Goal: Task Accomplishment & Management: Manage account settings

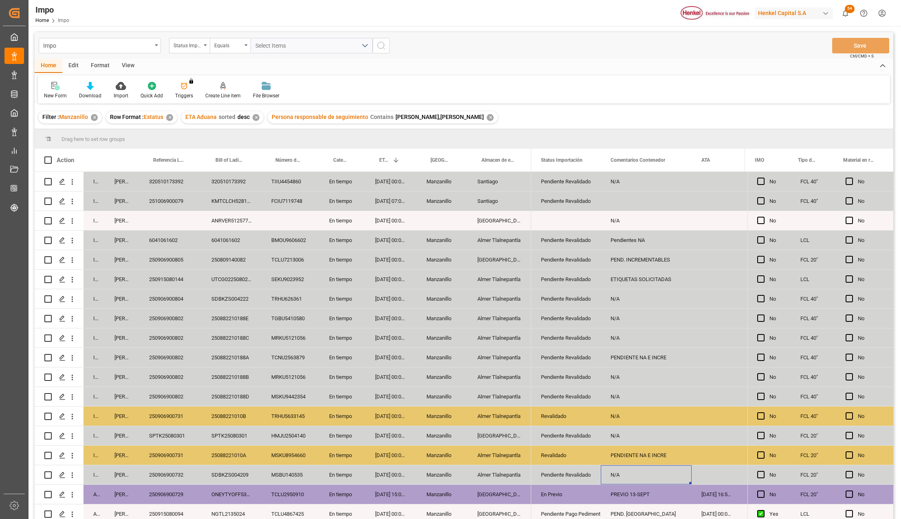
click at [571, 452] on div "Revalidado" at bounding box center [566, 455] width 50 height 19
click at [562, 472] on div "Pendiente Revalidado" at bounding box center [566, 475] width 50 height 19
click at [625, 476] on div "N/A" at bounding box center [646, 474] width 91 height 19
click at [646, 473] on div "N/A" at bounding box center [646, 474] width 91 height 19
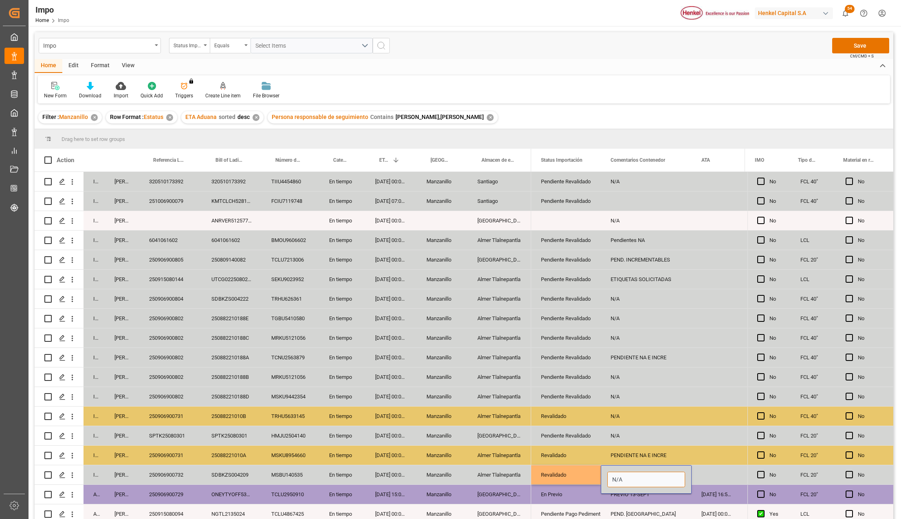
drag, startPoint x: 630, startPoint y: 481, endPoint x: 601, endPoint y: 480, distance: 29.4
click at [601, 480] on div "N/A" at bounding box center [646, 479] width 91 height 29
type input "PEND. PREVIO"
click at [863, 36] on div "Impo Status Importación Equals Select Items Save Ctrl/CMD + S" at bounding box center [464, 45] width 859 height 27
click at [862, 46] on button "Save" at bounding box center [861, 45] width 57 height 15
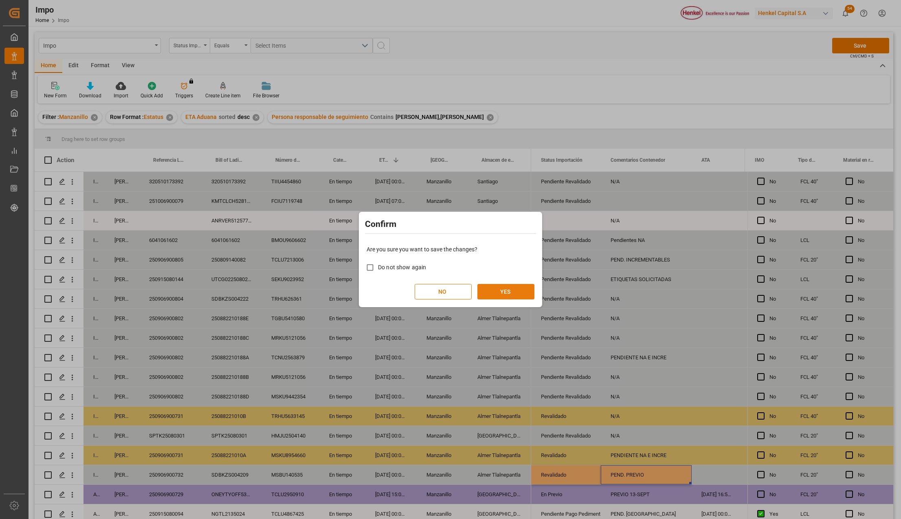
click at [500, 293] on button "YES" at bounding box center [506, 291] width 57 height 15
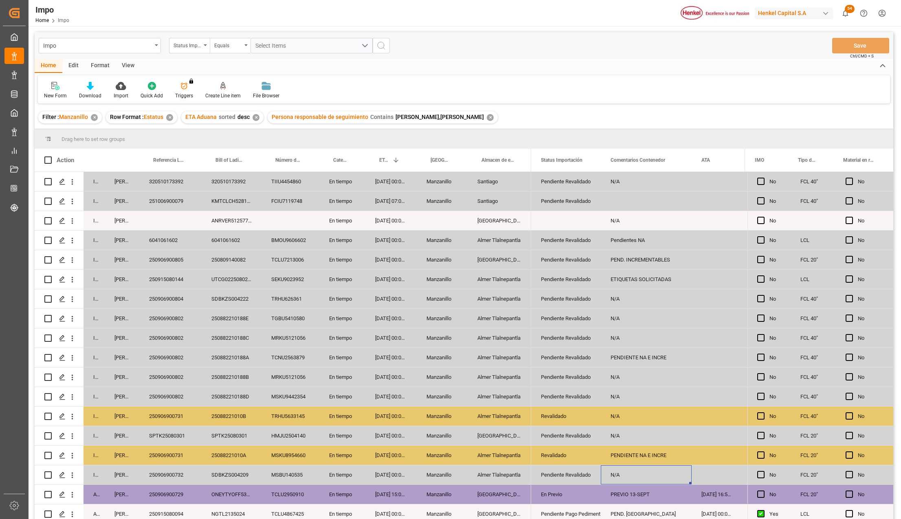
click at [287, 306] on div "TRHU626361" at bounding box center [291, 298] width 58 height 19
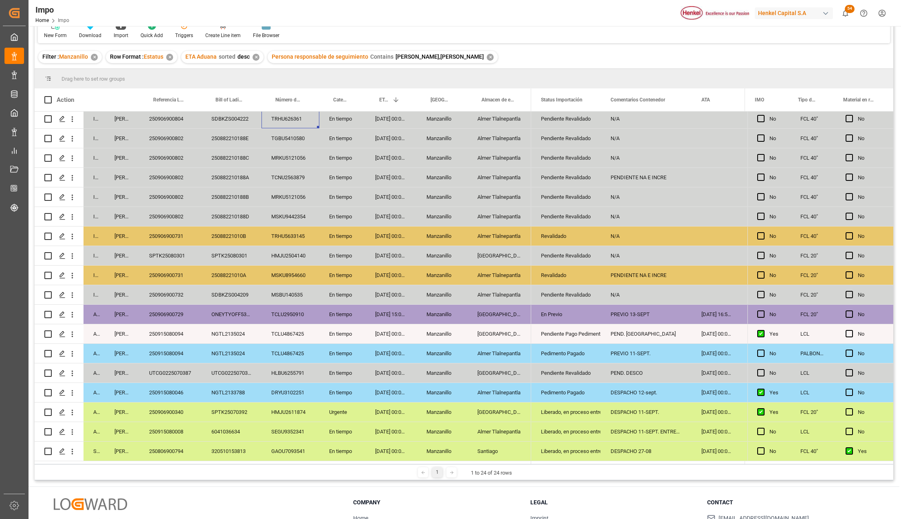
scroll to position [121, 0]
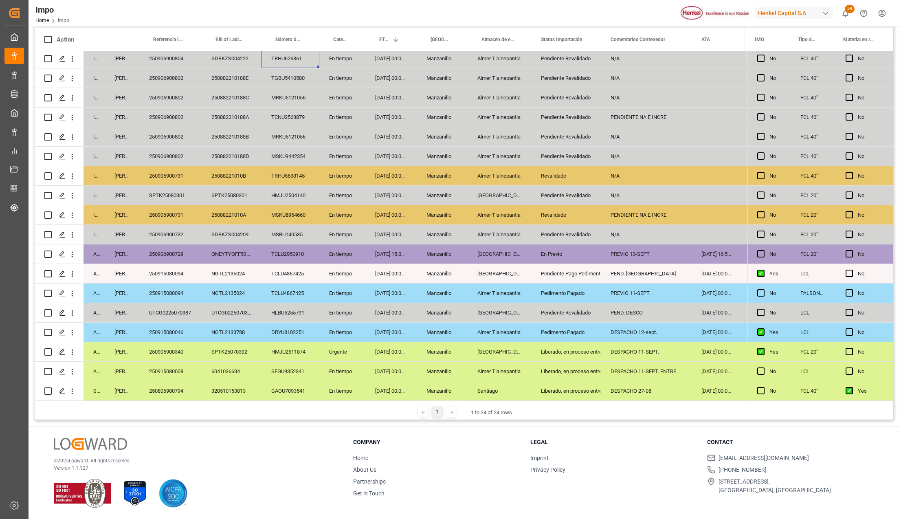
click at [557, 209] on div "Revalidado" at bounding box center [566, 215] width 50 height 19
click at [557, 228] on div "Pendiente Revalidado" at bounding box center [566, 234] width 50 height 19
click at [625, 231] on div "N/A" at bounding box center [646, 234] width 91 height 19
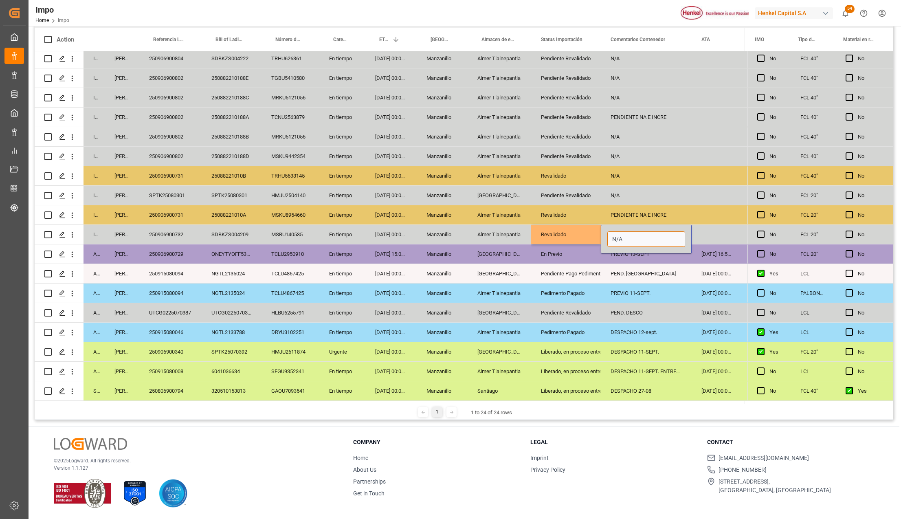
click at [625, 235] on input "N/A" at bounding box center [647, 238] width 78 height 15
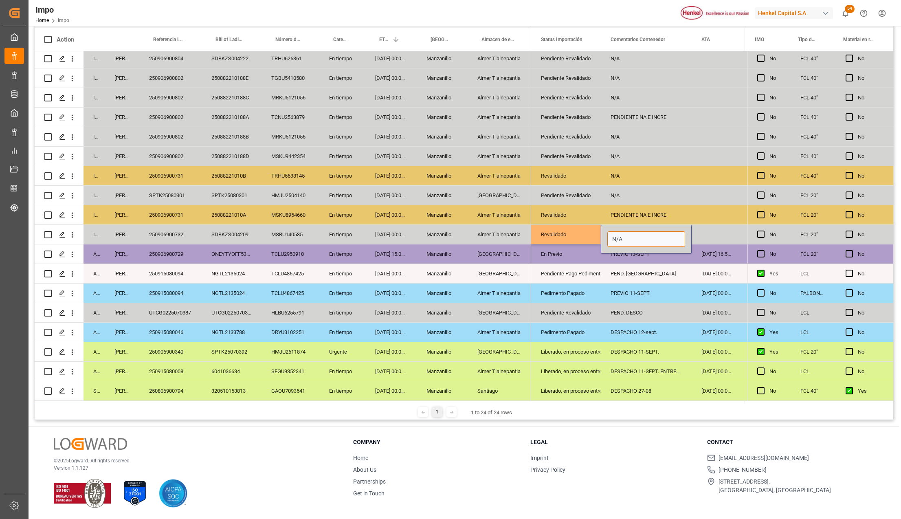
click at [625, 235] on input "N/A" at bounding box center [647, 238] width 78 height 15
type input "p"
type input "PEND. PREVIO"
click at [628, 232] on div "PEND. PREVIO" at bounding box center [646, 234] width 91 height 19
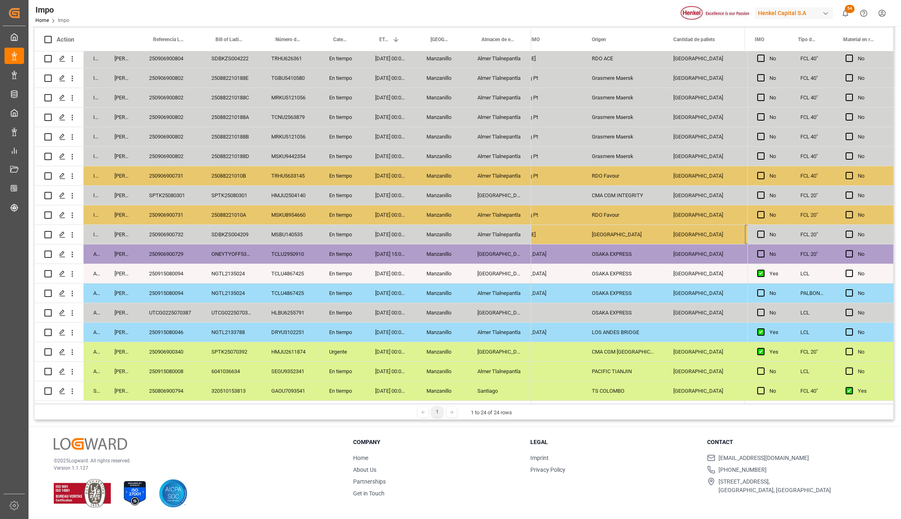
scroll to position [0, 0]
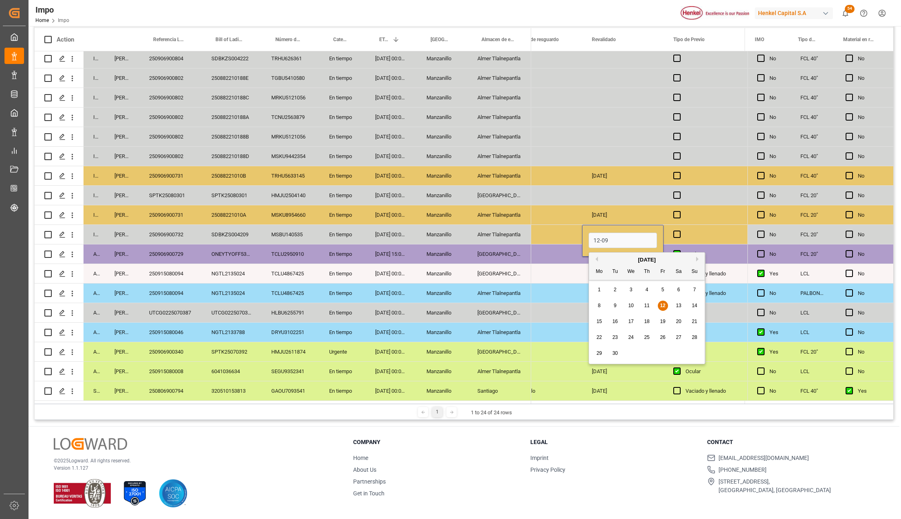
type input "[DATE]"
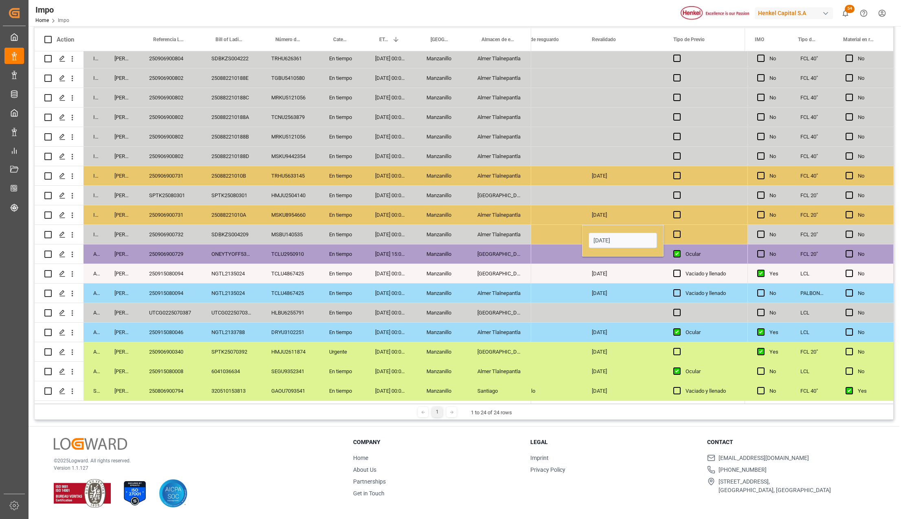
click at [643, 284] on div "09-09-2025" at bounding box center [623, 293] width 82 height 19
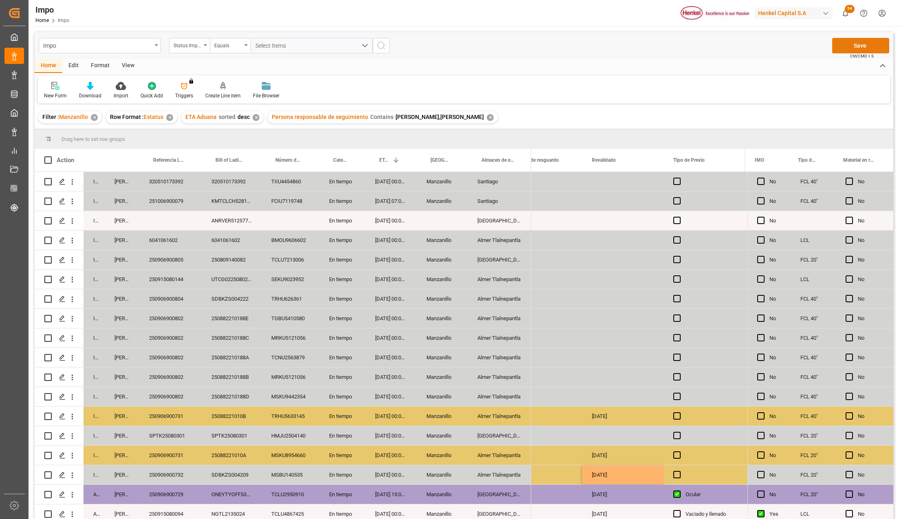
click at [856, 46] on button "Save" at bounding box center [861, 45] width 57 height 15
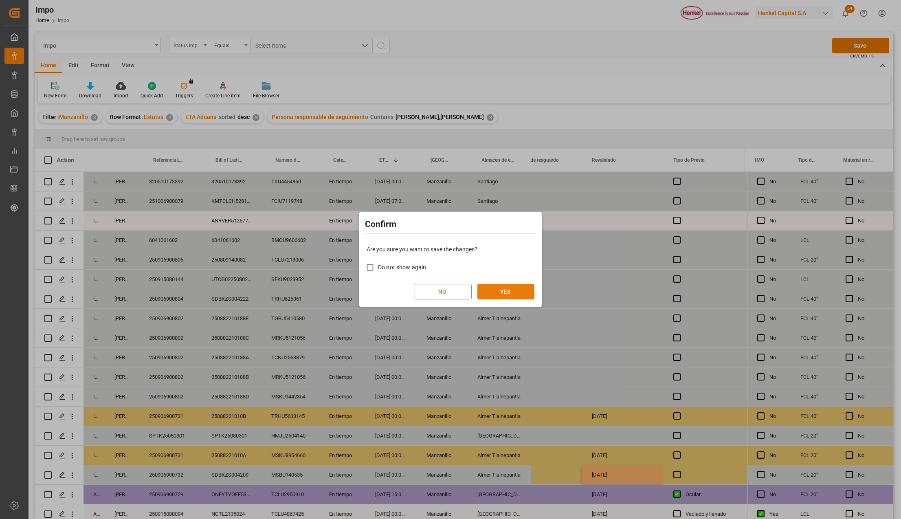
click at [516, 291] on button "YES" at bounding box center [506, 291] width 57 height 15
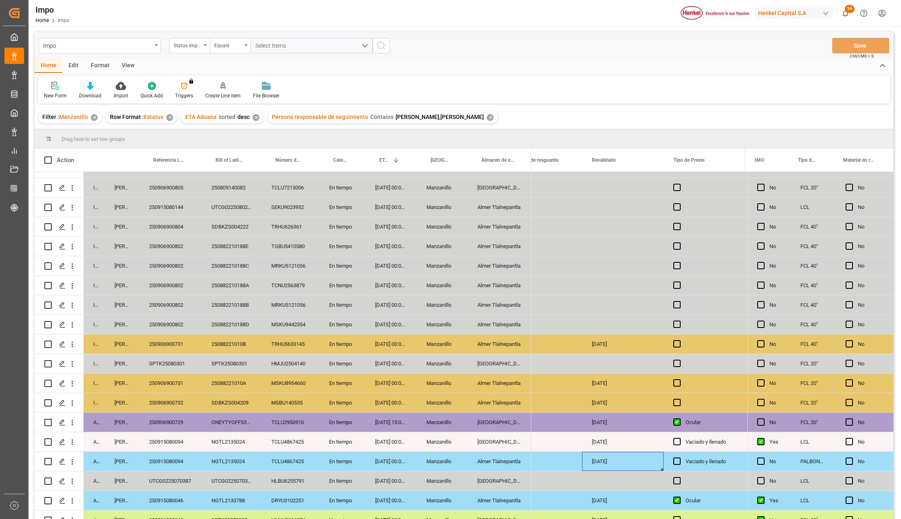
scroll to position [122, 0]
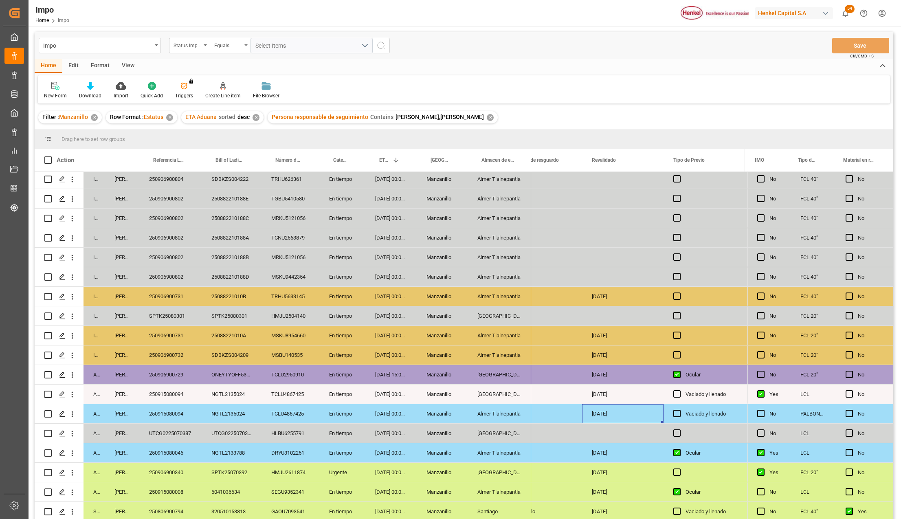
click at [408, 373] on div "06-09-2025 15:00:00" at bounding box center [391, 374] width 51 height 19
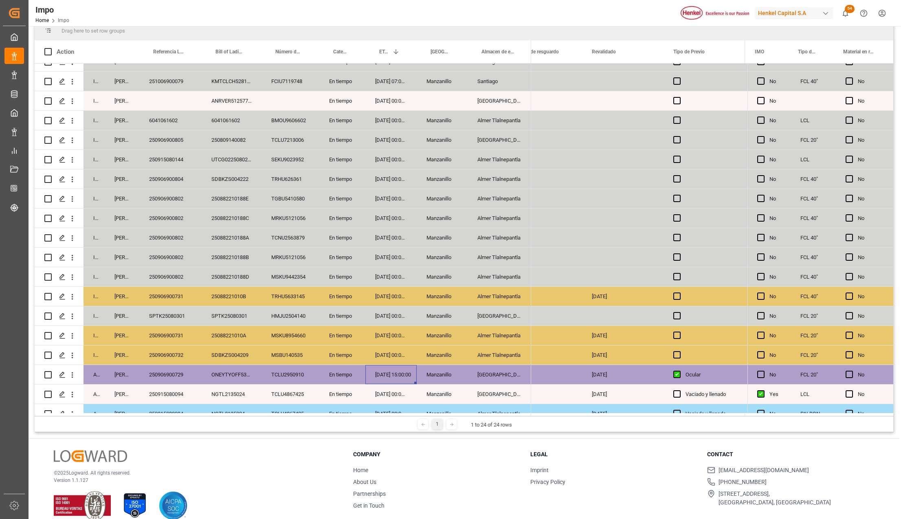
scroll to position [0, 0]
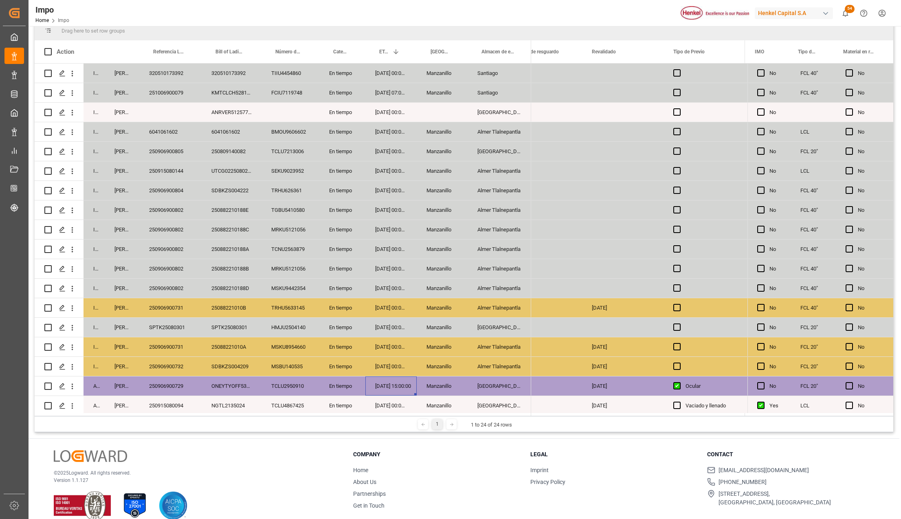
click at [315, 372] on div "MSBU140535" at bounding box center [291, 366] width 58 height 19
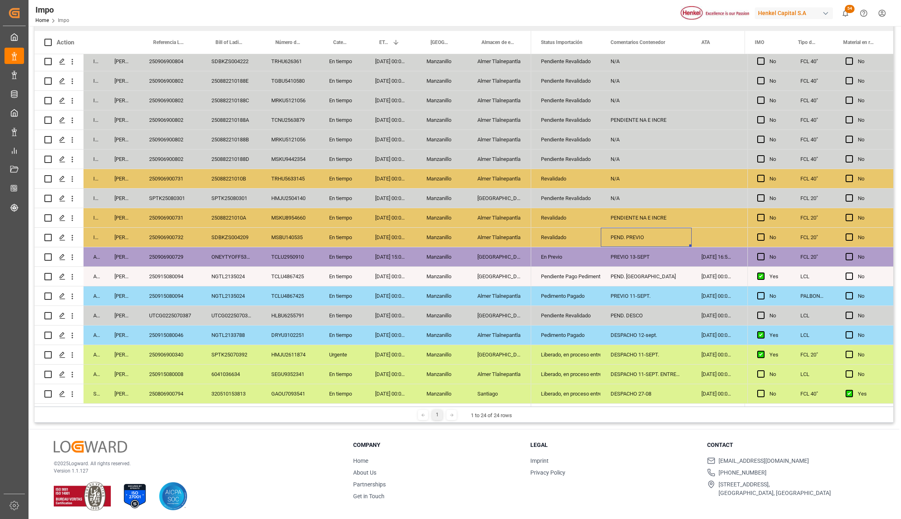
scroll to position [121, 0]
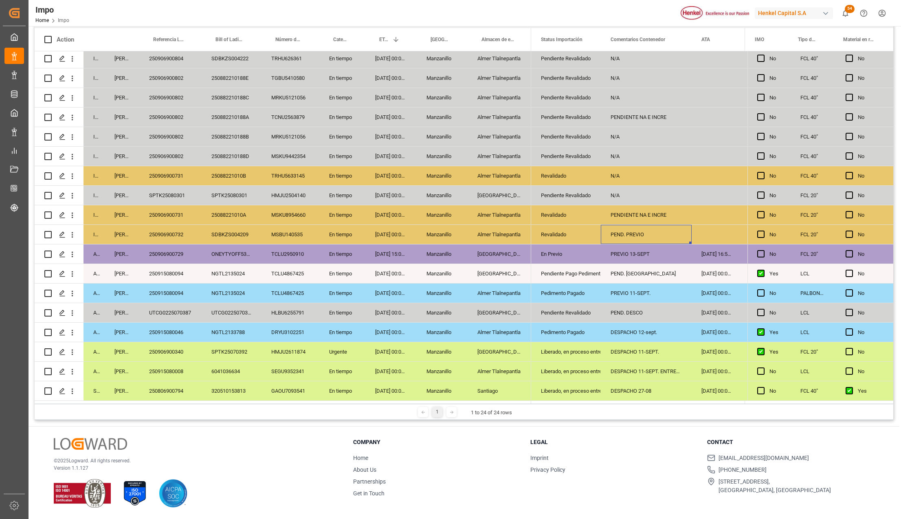
click at [601, 344] on div "DESPACHO 11-SEPT." at bounding box center [646, 351] width 91 height 19
click at [586, 351] on div "Liberado, en proceso entrega" at bounding box center [566, 352] width 50 height 19
click at [587, 353] on icon "open menu" at bounding box center [586, 357] width 10 height 10
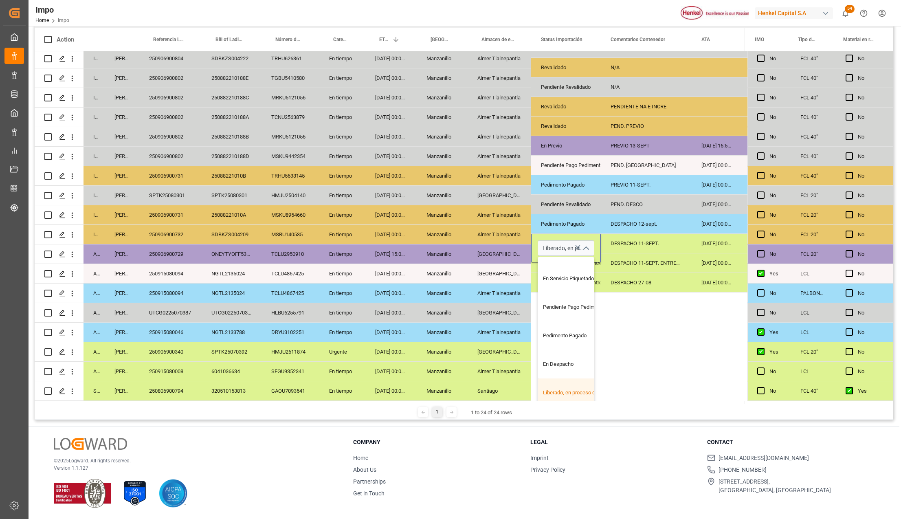
scroll to position [163, 0]
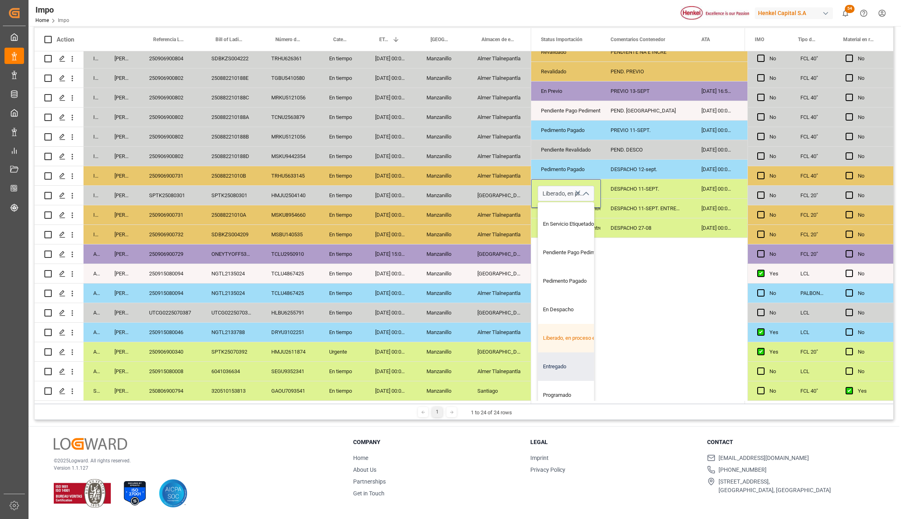
click at [563, 363] on div "Entregado" at bounding box center [576, 367] width 77 height 29
type input "Entregado"
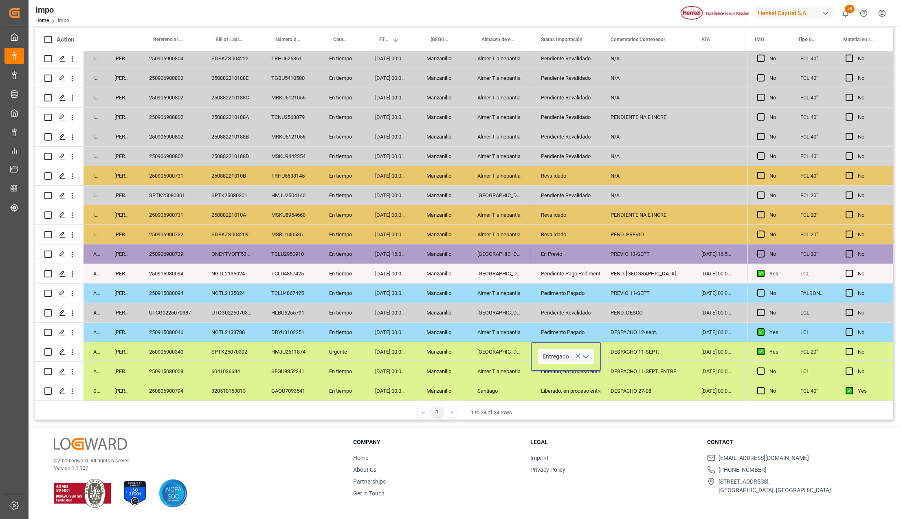
scroll to position [0, 0]
click at [574, 388] on div "Liberado, en proceso entrega" at bounding box center [566, 391] width 50 height 19
click at [628, 355] on div "DESPACHO 11-SEPT." at bounding box center [646, 351] width 91 height 19
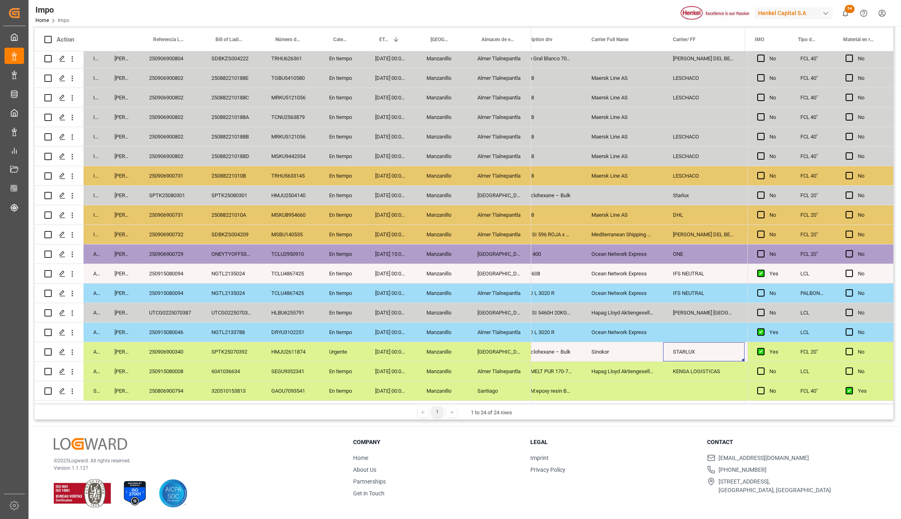
scroll to position [0, 727]
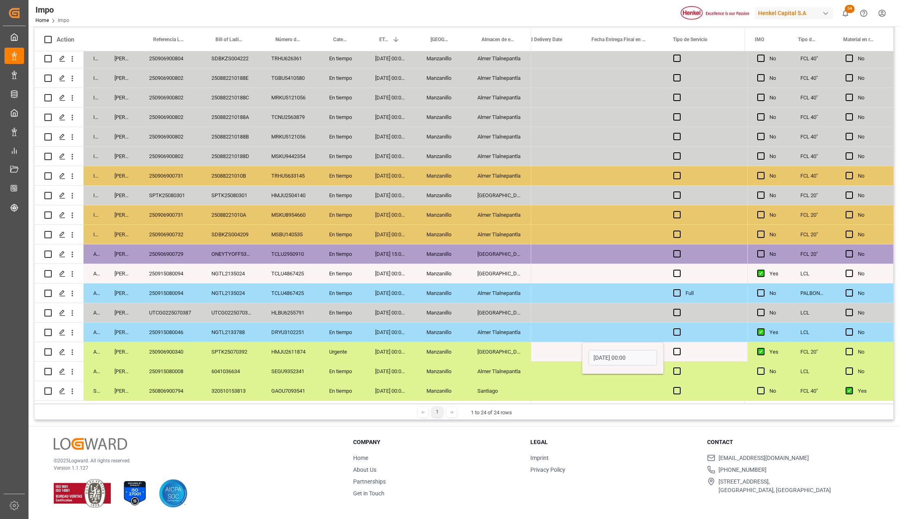
click at [628, 355] on input "12-08-2025 00:00" at bounding box center [623, 357] width 68 height 15
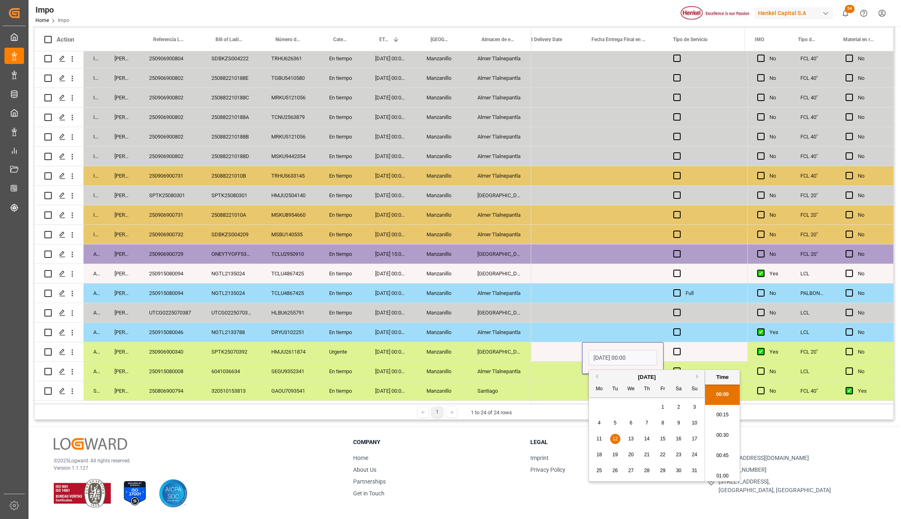
click at [628, 355] on input "12-08-2025 00:00" at bounding box center [623, 357] width 68 height 15
type input "12-09-2025 00:00"
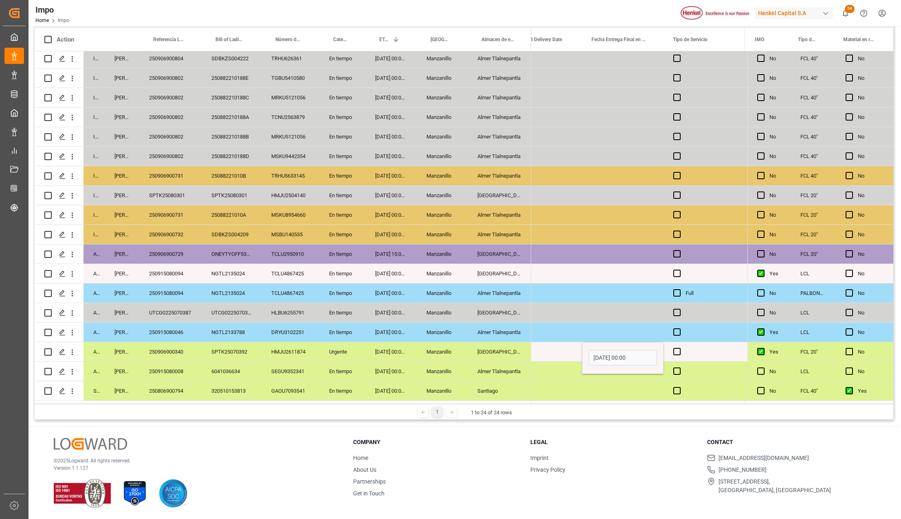
click at [535, 366] on div "Press SPACE to select this row." at bounding box center [542, 371] width 82 height 19
click at [560, 353] on div "11-09-2025" at bounding box center [542, 351] width 82 height 19
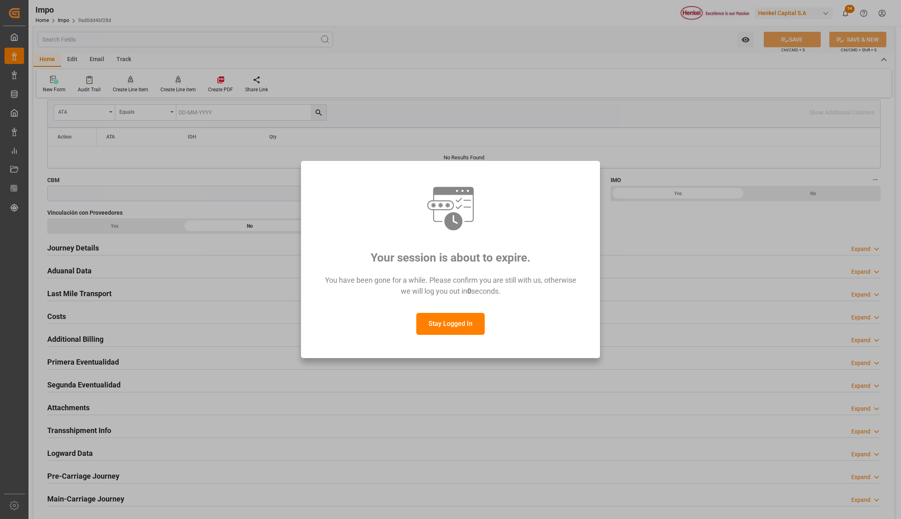
scroll to position [434, 0]
click at [450, 317] on button "Stay Logged In" at bounding box center [450, 324] width 68 height 22
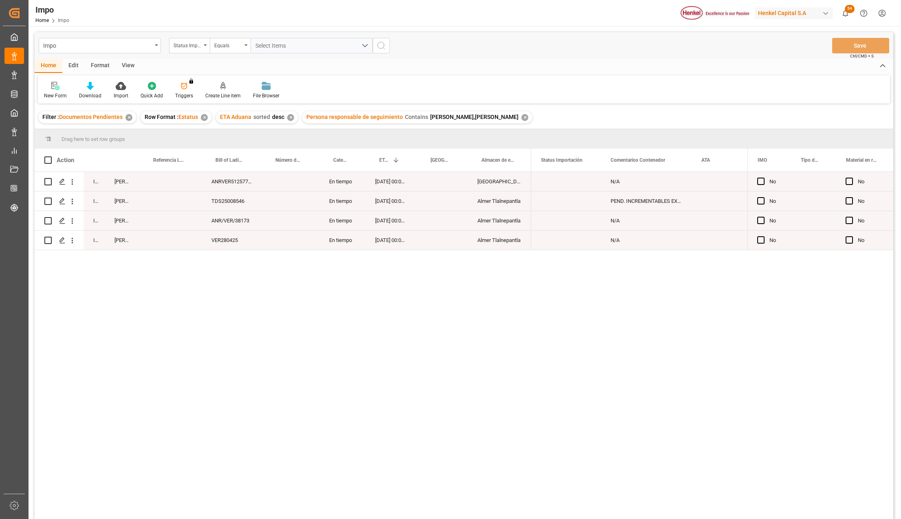
click at [505, 115] on div "Persona responsable de seguimiento Contains [PERSON_NAME],[PERSON_NAME] ✕" at bounding box center [417, 117] width 230 height 12
click at [522, 117] on div "✕" at bounding box center [525, 117] width 7 height 7
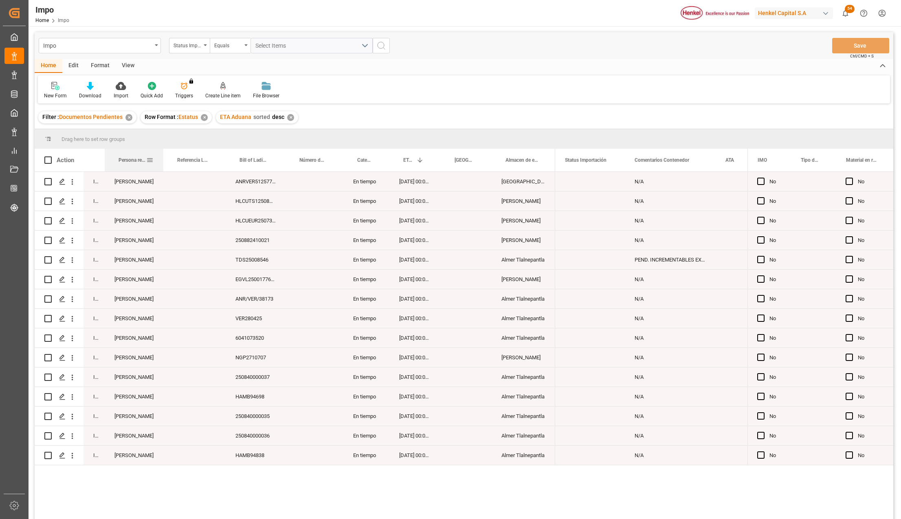
drag, startPoint x: 137, startPoint y: 160, endPoint x: 161, endPoint y: 159, distance: 24.1
click at [162, 159] on div at bounding box center [163, 160] width 3 height 23
drag, startPoint x: 128, startPoint y: 161, endPoint x: 127, endPoint y: 144, distance: 17.1
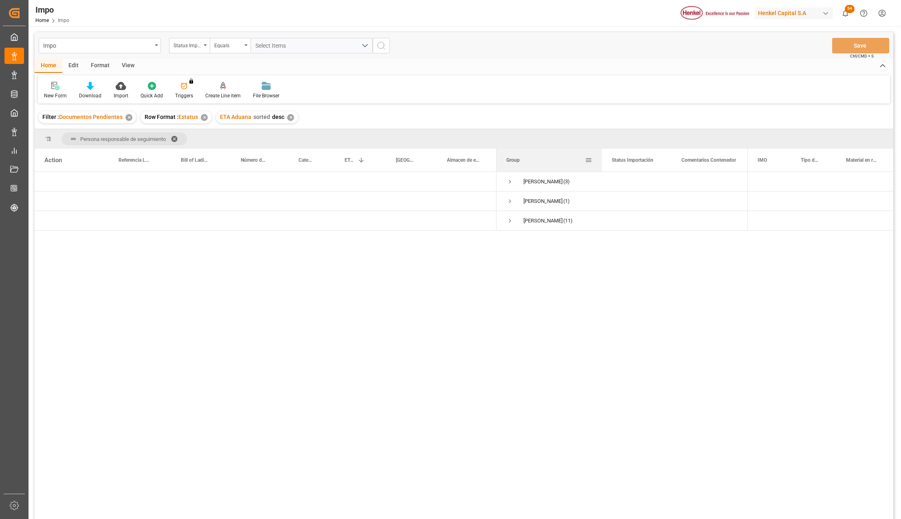
drag, startPoint x: 576, startPoint y: 149, endPoint x: 588, endPoint y: 170, distance: 23.4
click at [601, 150] on div at bounding box center [602, 160] width 3 height 23
click at [510, 219] on span "Press SPACE to select this row." at bounding box center [510, 220] width 7 height 7
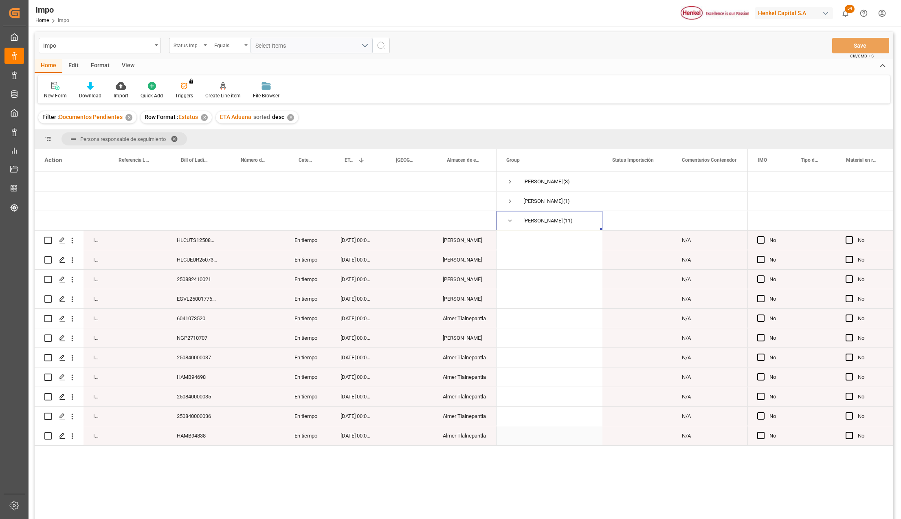
click at [194, 438] on div "HAMB94838" at bounding box center [197, 435] width 60 height 19
click at [507, 178] on span "Press SPACE to select this row." at bounding box center [510, 181] width 7 height 7
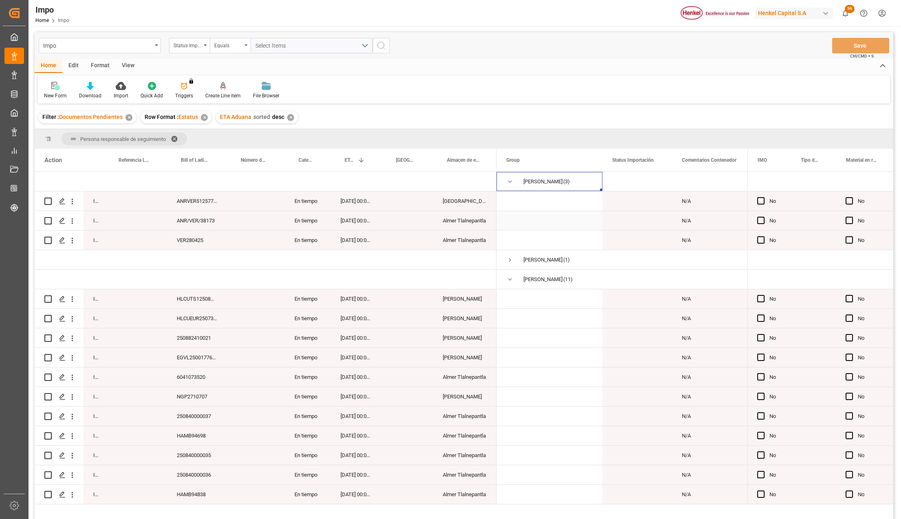
click at [209, 214] on div "ANR/VER/38173" at bounding box center [197, 220] width 60 height 19
click at [198, 236] on div "VER280425" at bounding box center [197, 240] width 60 height 19
click at [361, 244] on div "22-09-2025 00:00:00" at bounding box center [356, 240] width 51 height 19
click at [441, 237] on div "Almer Tlalnepantla" at bounding box center [465, 240] width 64 height 19
click at [445, 220] on div "Almer Tlalnepantla" at bounding box center [465, 220] width 64 height 19
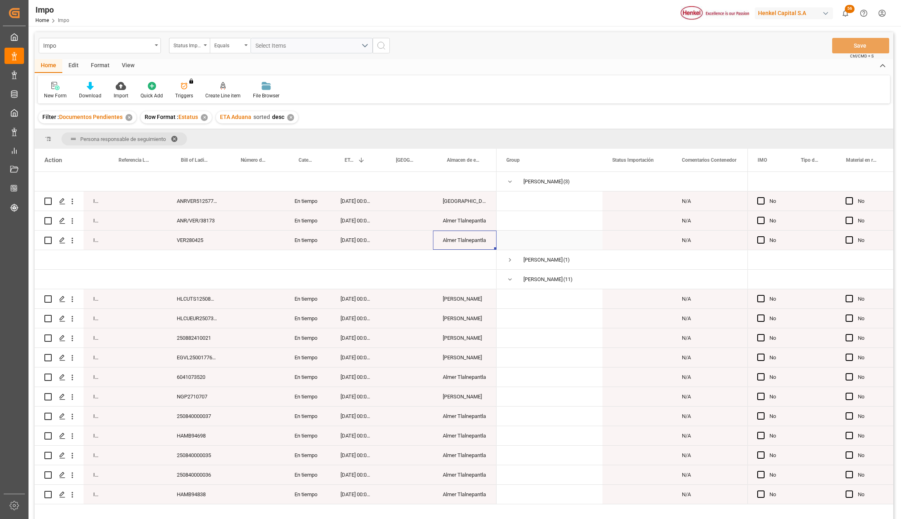
click at [447, 237] on div "Almer Tlalnepantla" at bounding box center [465, 240] width 64 height 19
click at [196, 237] on div "VER280425" at bounding box center [197, 240] width 60 height 19
click at [196, 216] on div "ANR/VER/38173" at bounding box center [197, 220] width 60 height 19
click at [174, 240] on div "VER280425" at bounding box center [197, 240] width 60 height 19
click at [204, 216] on div "ANR/VER/38173" at bounding box center [197, 220] width 60 height 19
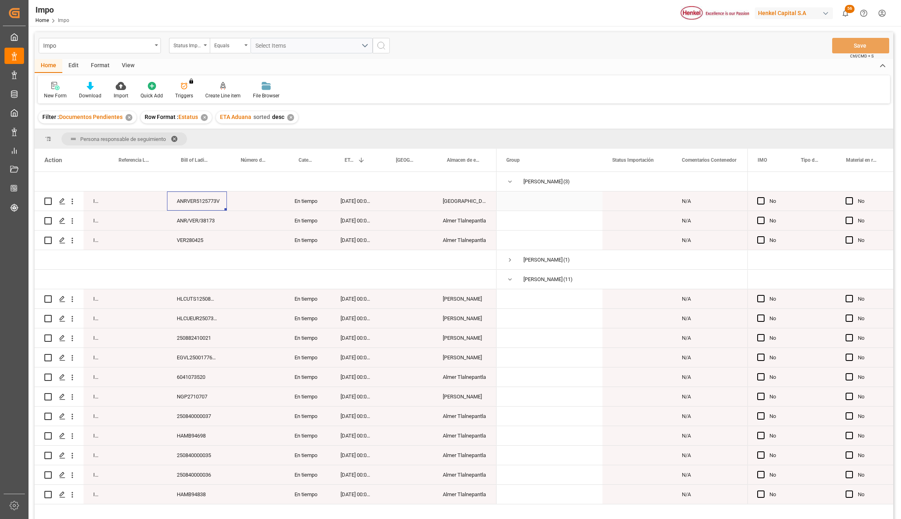
click at [204, 205] on div "ANRVER5125773V" at bounding box center [197, 201] width 60 height 19
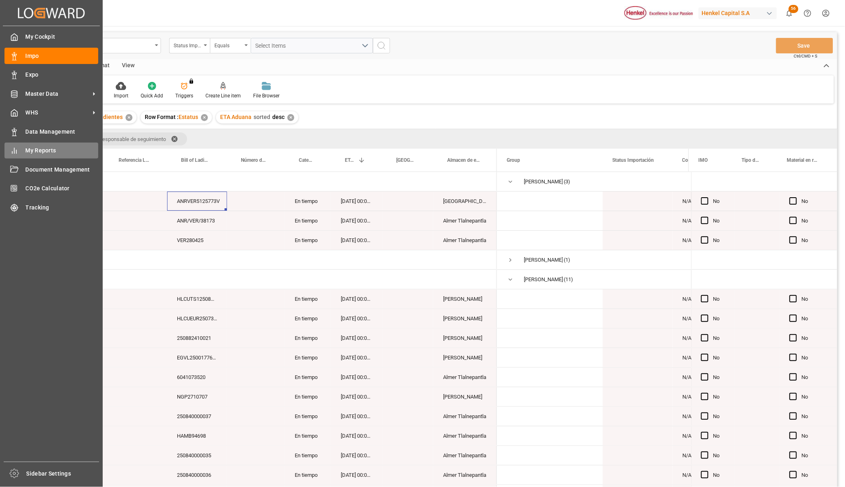
click at [39, 154] on span "My Reports" at bounding box center [62, 150] width 73 height 9
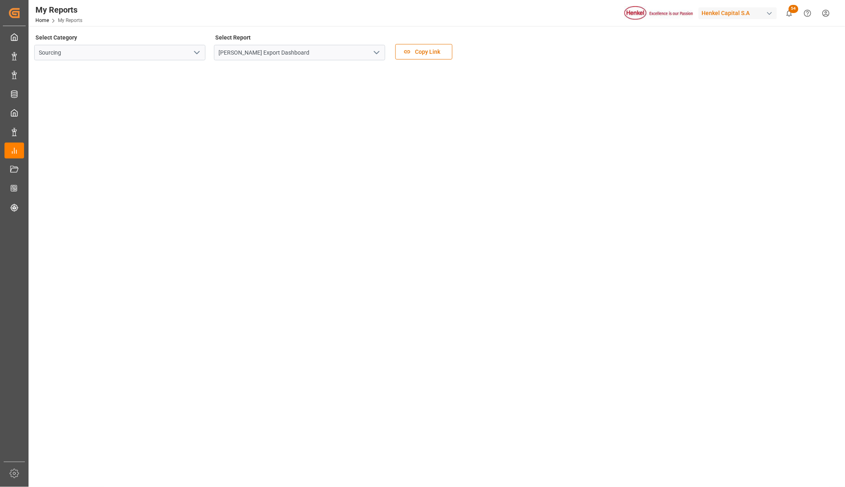
click at [377, 55] on icon "open menu" at bounding box center [377, 53] width 10 height 10
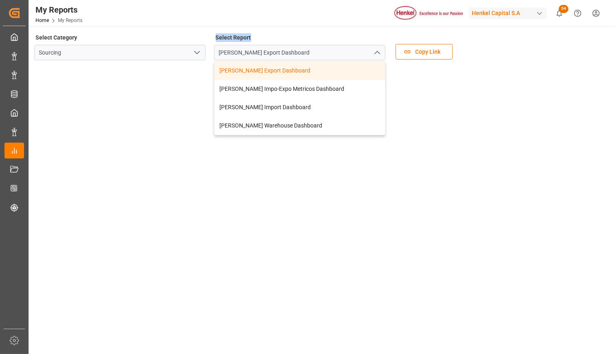
drag, startPoint x: 250, startPoint y: 38, endPoint x: 211, endPoint y: 34, distance: 39.3
click at [211, 34] on div "Select Category Sourcing Select Report Henkel Export Dashboard Henkel Export Da…" at bounding box center [320, 49] width 573 height 34
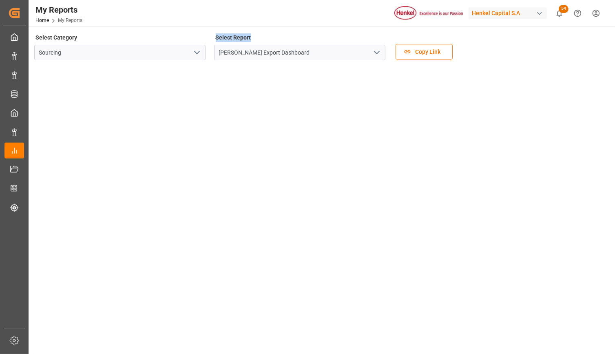
click at [379, 51] on polyline "open menu" at bounding box center [376, 52] width 5 height 2
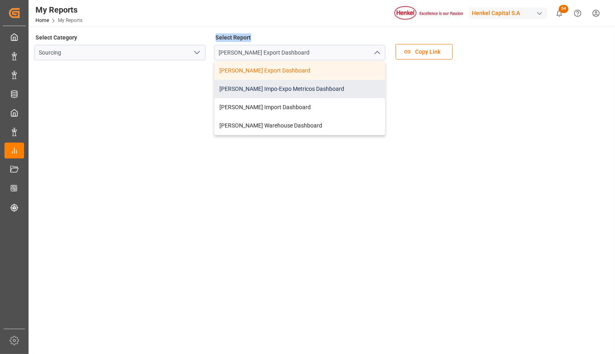
click at [326, 90] on div "Henkel Impo-Expo Metricos Dashboard" at bounding box center [299, 89] width 170 height 18
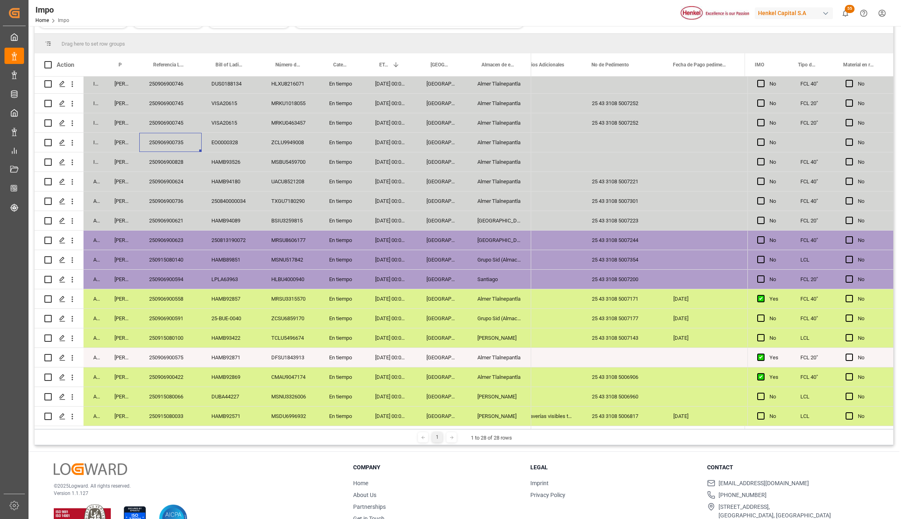
scroll to position [121, 0]
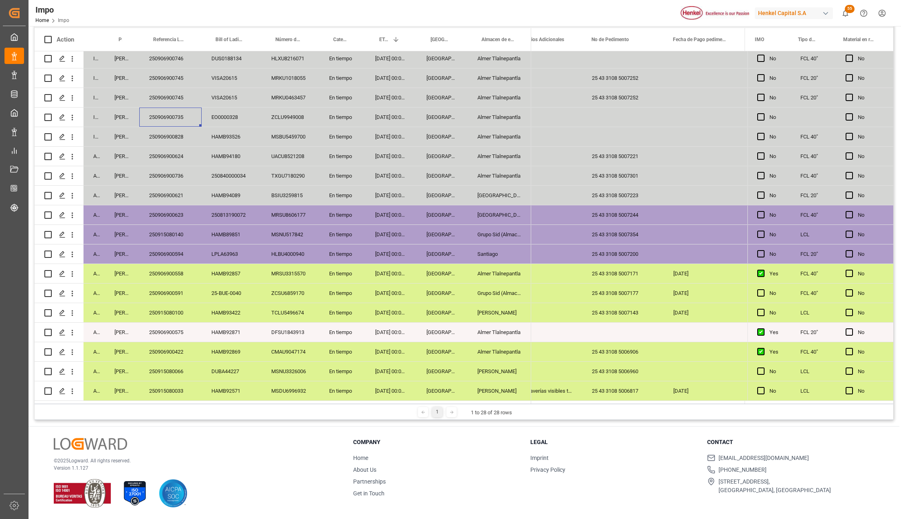
click at [347, 268] on div "En tiempo" at bounding box center [342, 273] width 46 height 19
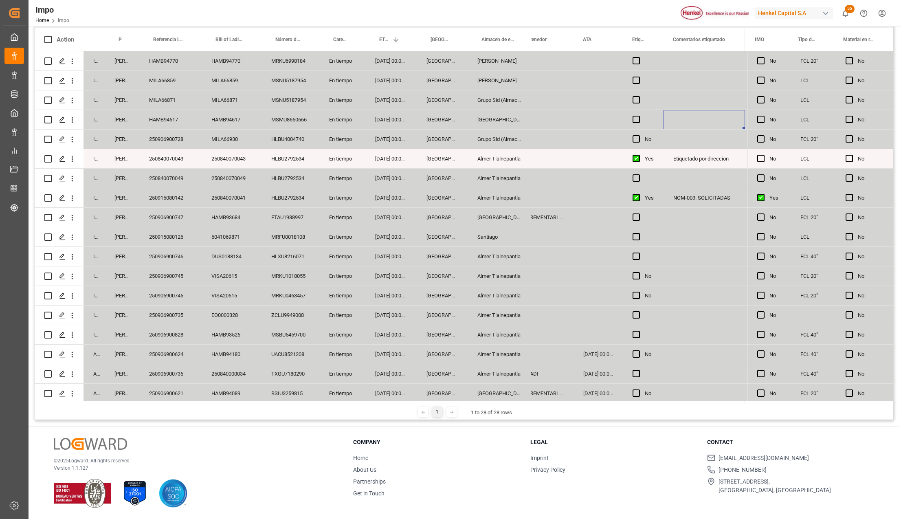
scroll to position [0, 118]
click at [237, 156] on div "250840070043" at bounding box center [232, 158] width 60 height 19
click at [542, 275] on div "N/A" at bounding box center [528, 276] width 91 height 19
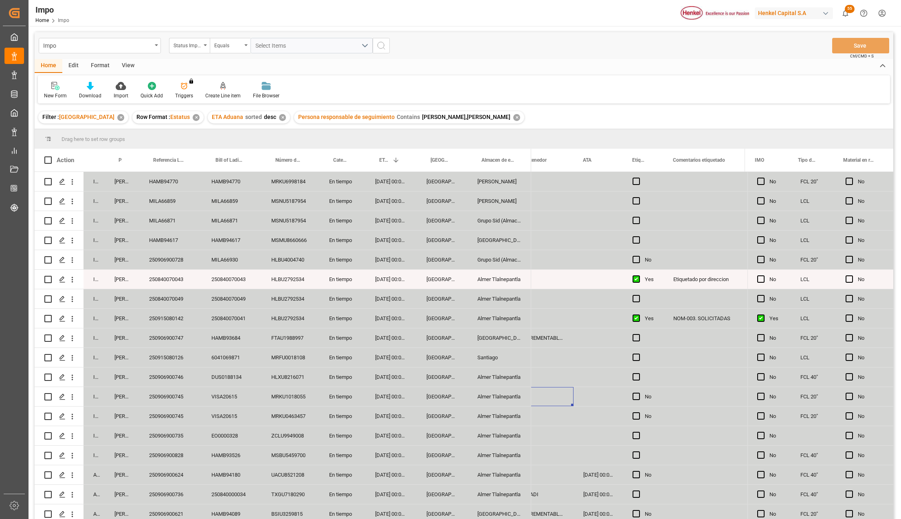
click at [315, 357] on div "MRFU0018108" at bounding box center [291, 357] width 58 height 19
click at [486, 95] on div "New Form Download Import Quick Add Triggers You do not have permission for Trig…" at bounding box center [464, 89] width 853 height 28
click at [275, 234] on div "MSMU8660666" at bounding box center [291, 240] width 58 height 19
click at [474, 66] on div "Home Edit Format View" at bounding box center [464, 66] width 859 height 14
click at [74, 183] on icon "open menu" at bounding box center [72, 182] width 9 height 9
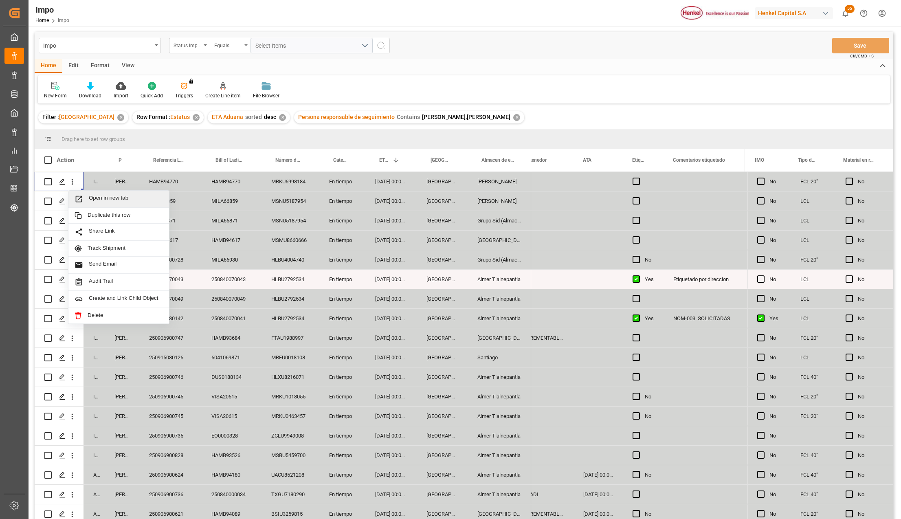
click at [86, 198] on span "Press SPACE to select this row." at bounding box center [82, 199] width 14 height 9
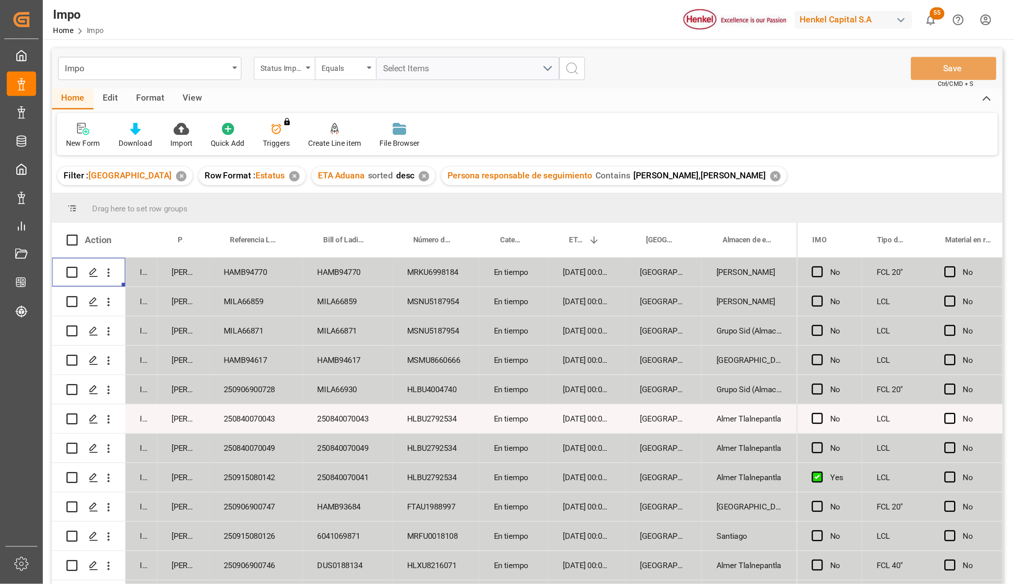
scroll to position [0, 119]
click at [75, 177] on button "open menu" at bounding box center [72, 181] width 9 height 15
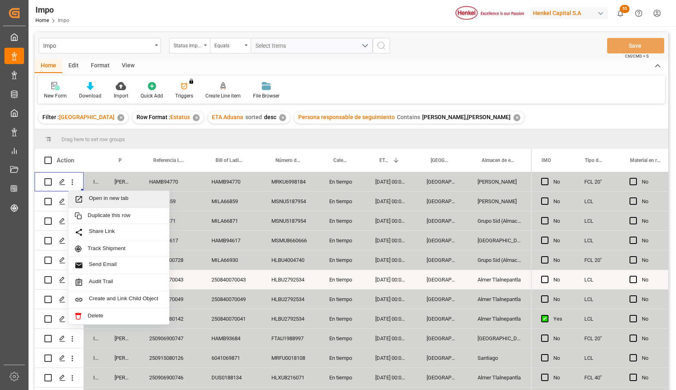
click at [91, 203] on span "Open in new tab" at bounding box center [126, 199] width 74 height 9
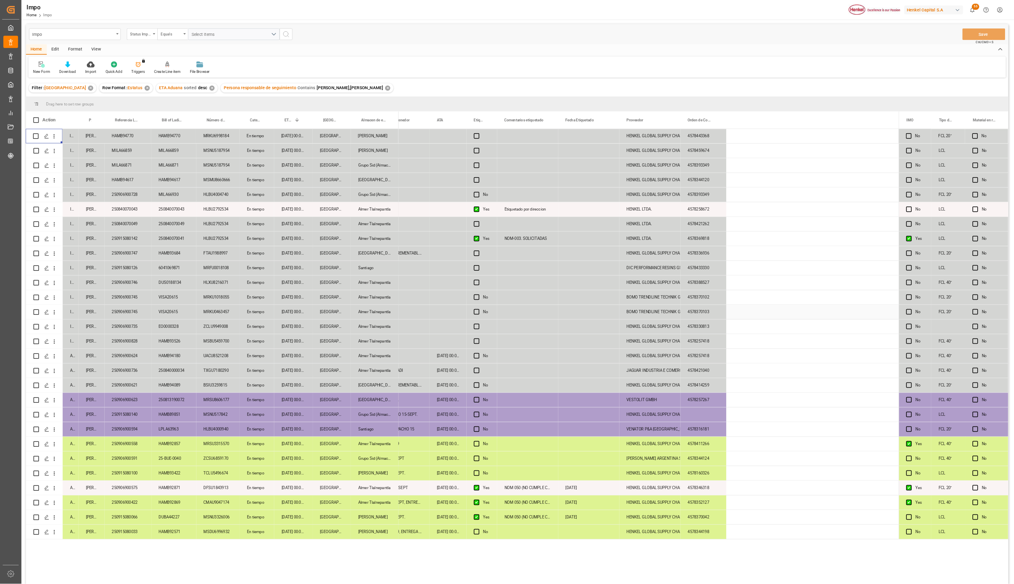
scroll to position [0, 119]
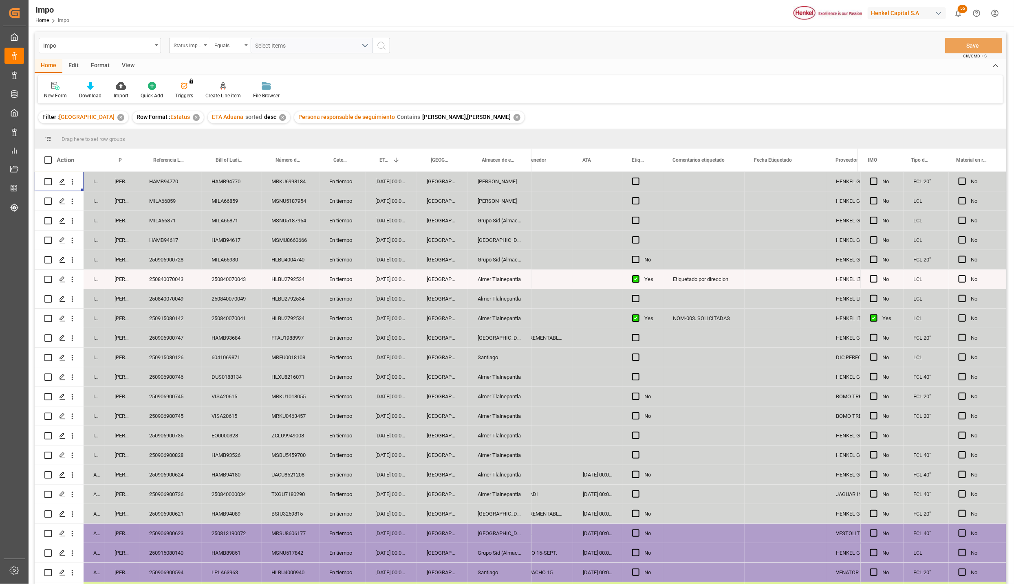
click at [291, 410] on div "MRKU0463457" at bounding box center [291, 416] width 58 height 19
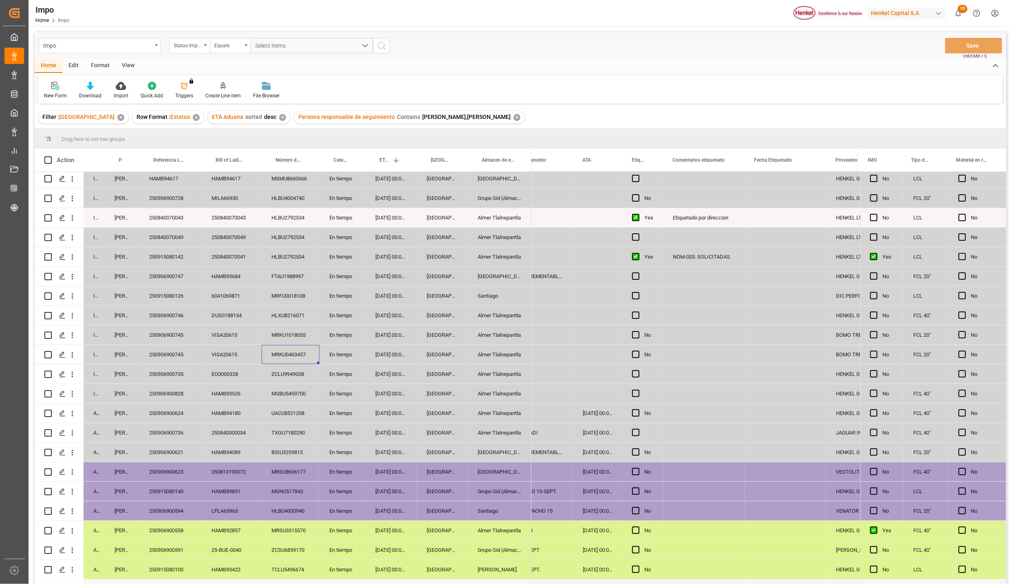
scroll to position [0, 0]
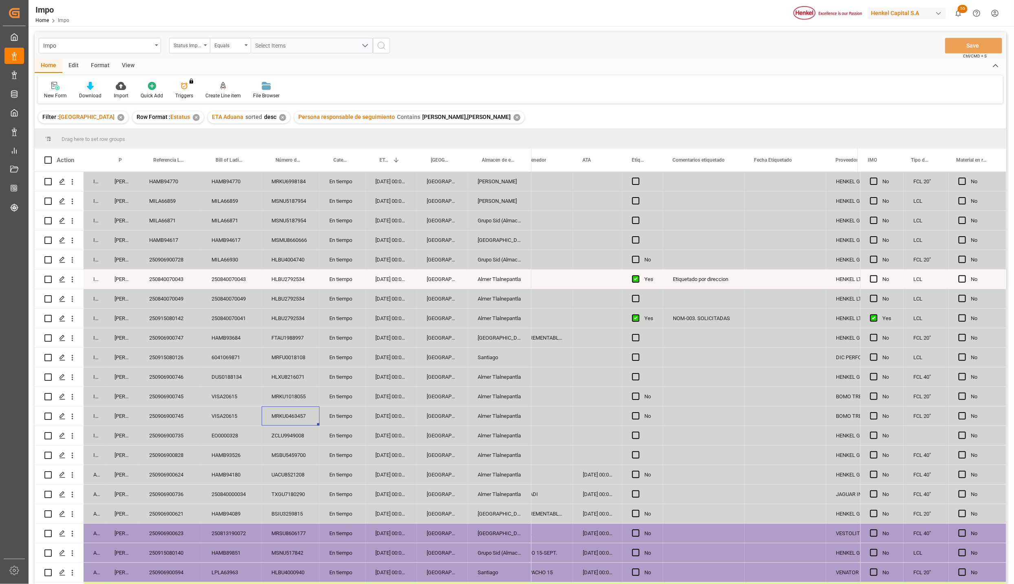
click at [83, 92] on div "Download" at bounding box center [90, 95] width 22 height 7
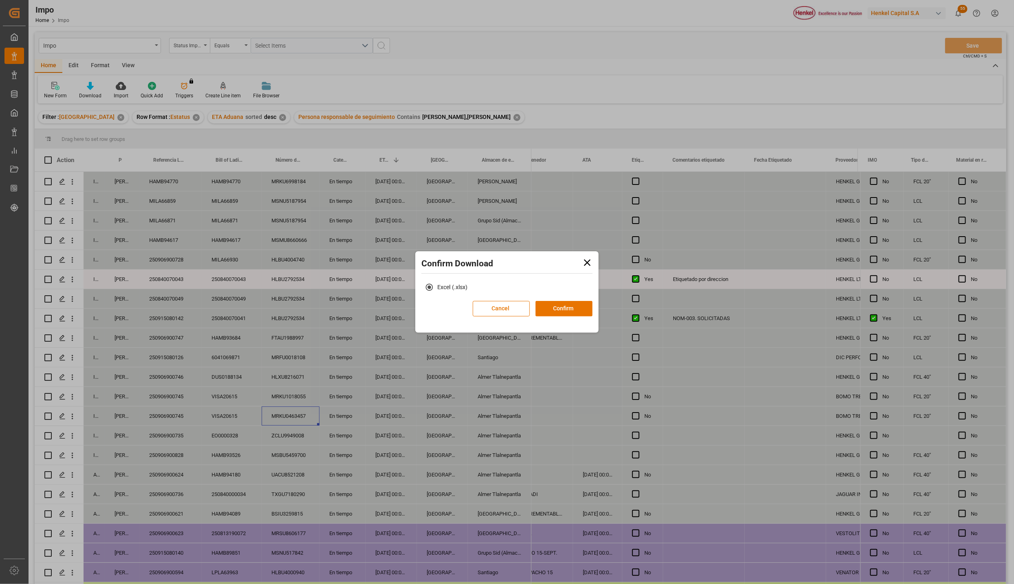
click at [583, 263] on icon at bounding box center [587, 262] width 11 height 11
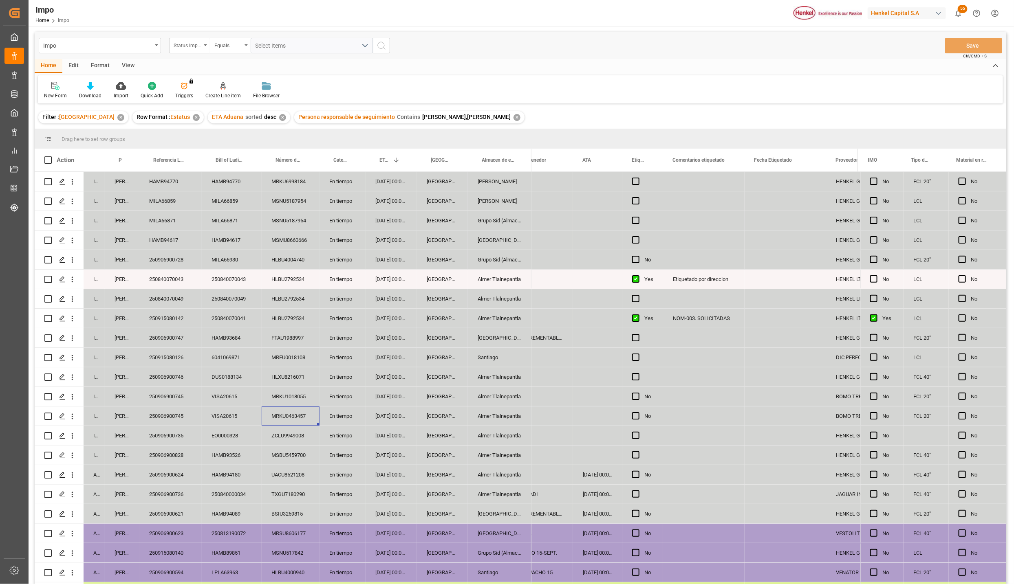
click at [418, 225] on div "Veracruz" at bounding box center [442, 220] width 51 height 19
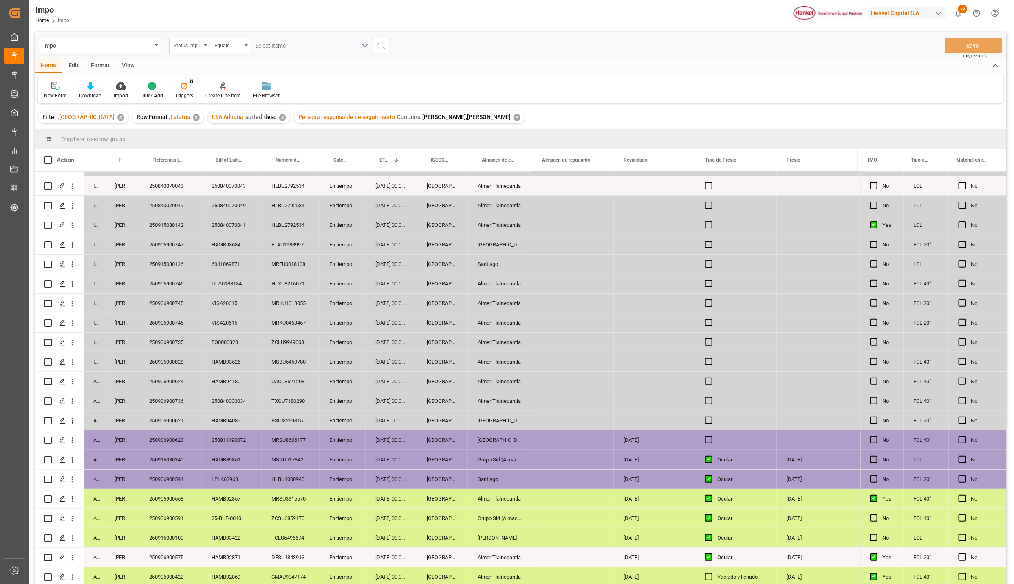
scroll to position [135, 0]
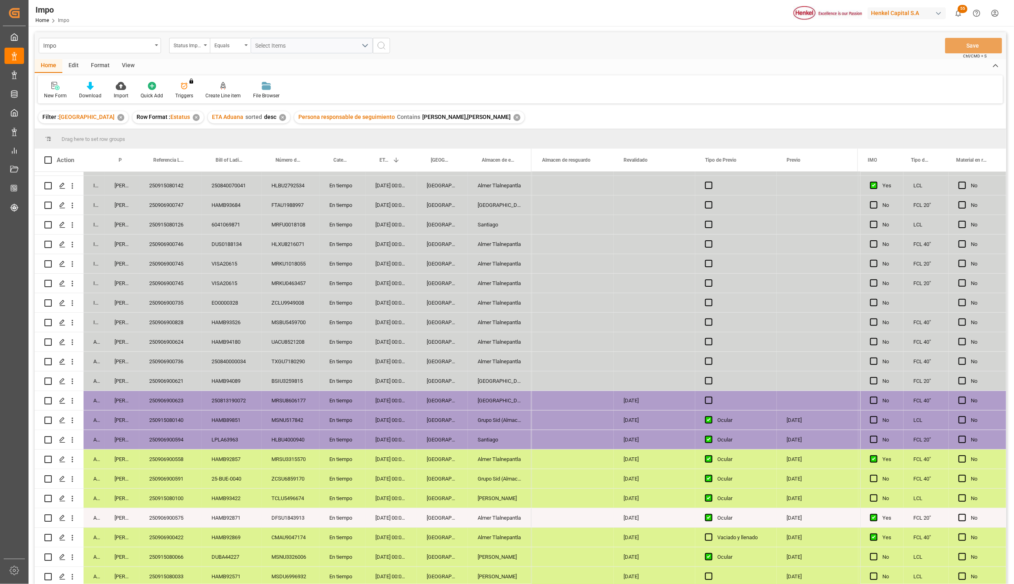
click at [474, 509] on div "Almer Tlalnepantla" at bounding box center [500, 518] width 64 height 19
click at [501, 473] on div "Grupo Sid (Almacenaje y Distribucion AVIOR)" at bounding box center [500, 478] width 64 height 19
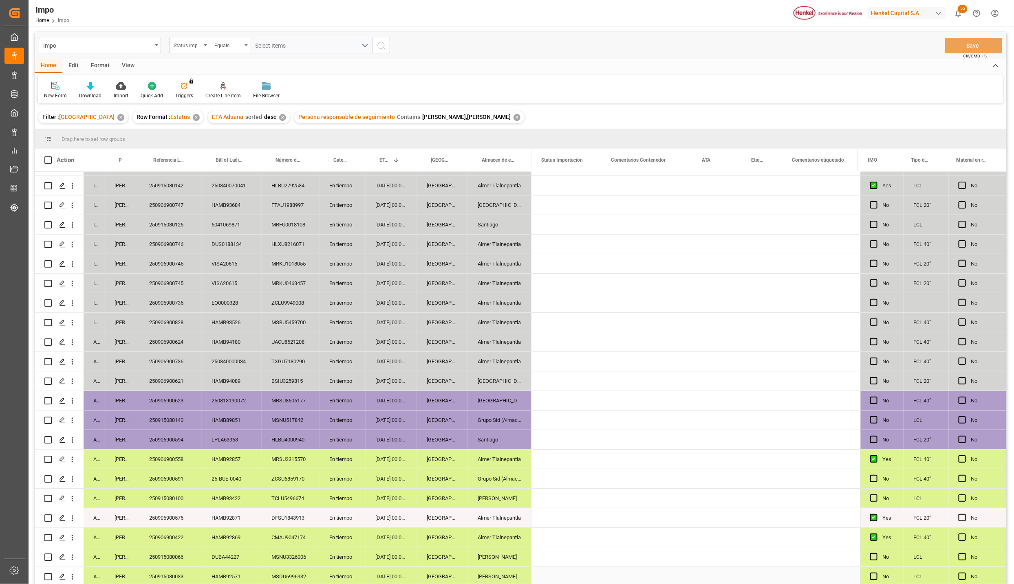
scroll to position [0, 0]
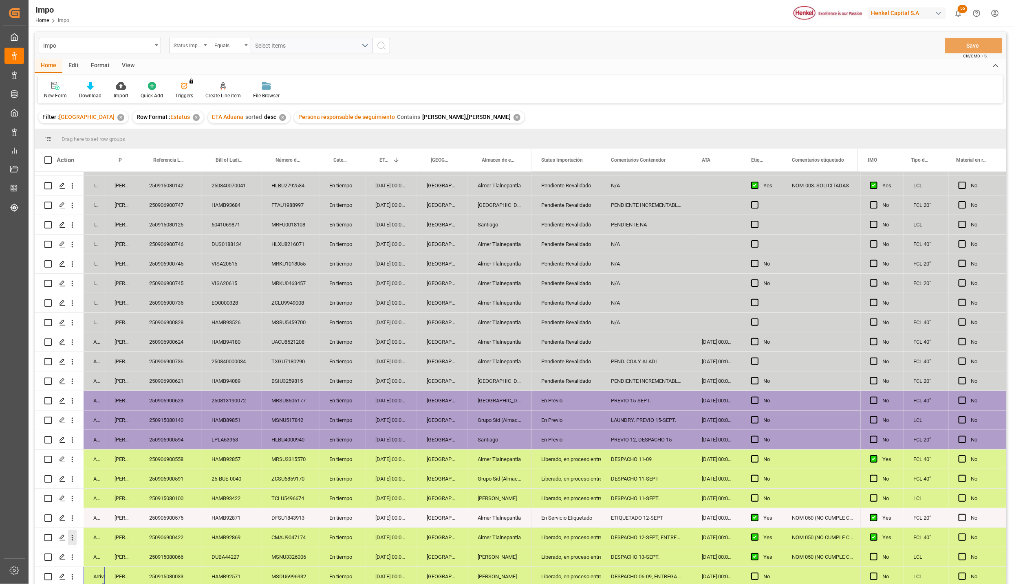
click at [73, 519] on icon "open menu" at bounding box center [73, 538] width 2 height 6
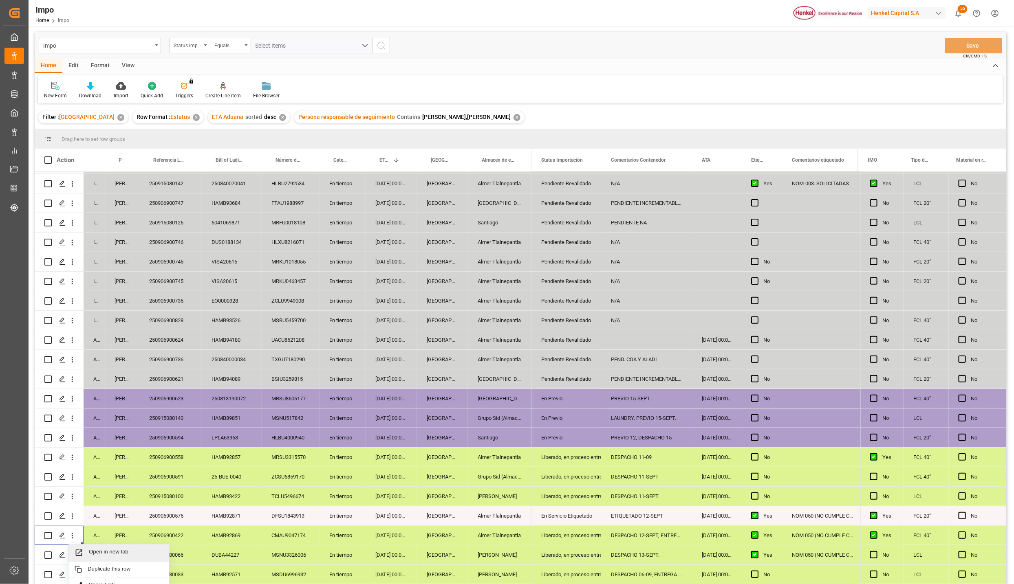
click at [85, 519] on div "Open in new tab" at bounding box center [118, 553] width 101 height 17
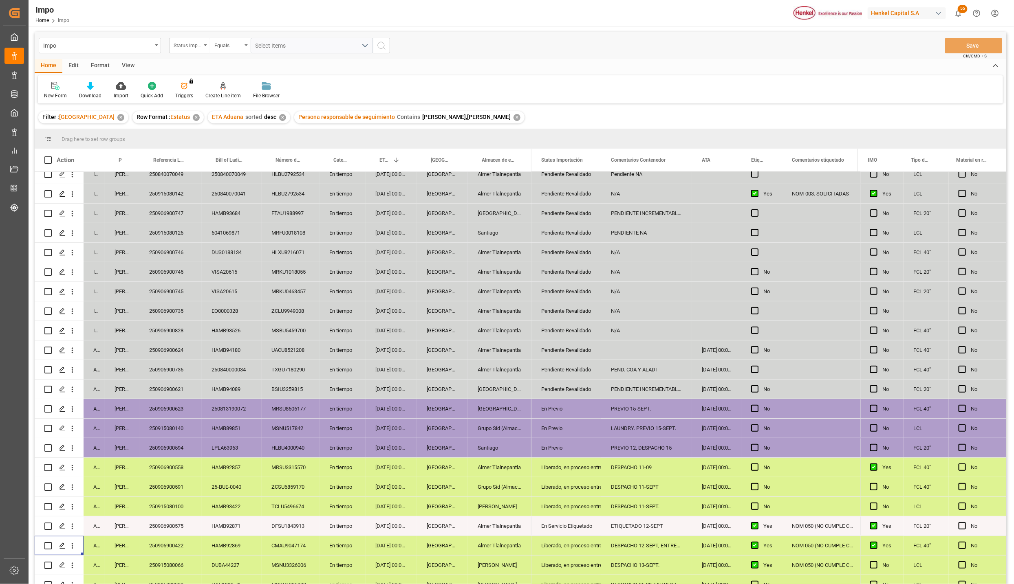
scroll to position [135, 0]
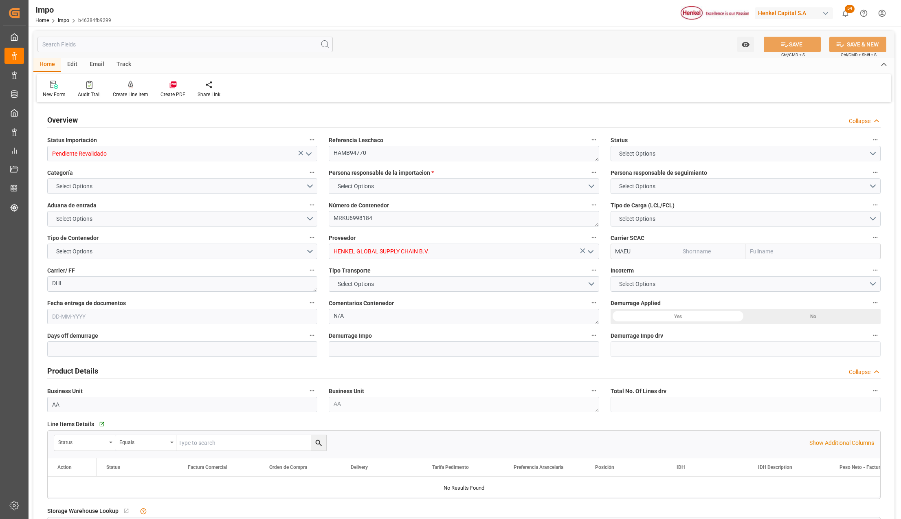
type input "Maersk"
type input "Maersk Line AS"
type input "4"
type input "25"
type input "9"
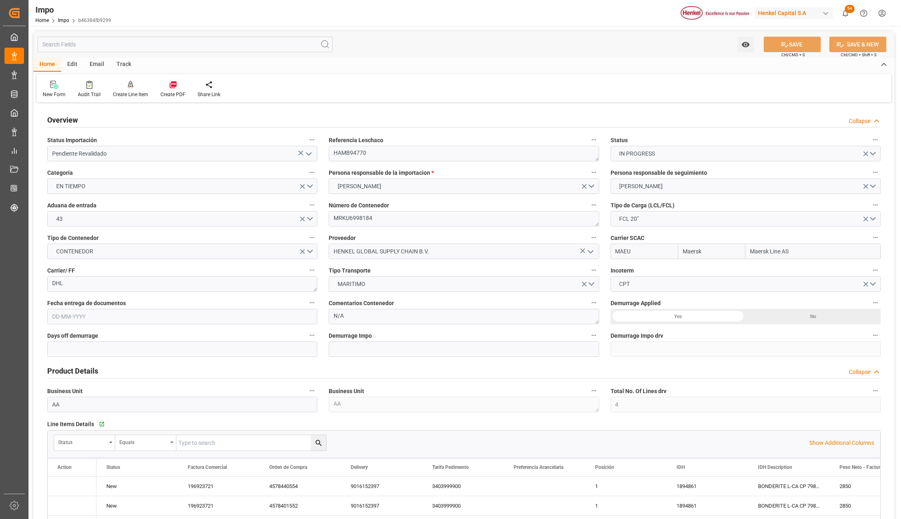
type input "[DATE]"
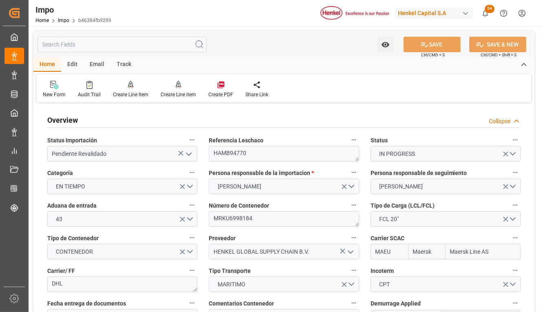
click at [246, 50] on div "Watch Option SAVE Ctrl/CMD + S SAVE & NEW Ctrl/CMD + Shift + S" at bounding box center [283, 44] width 501 height 27
click at [119, 66] on div "Track" at bounding box center [123, 65] width 27 height 14
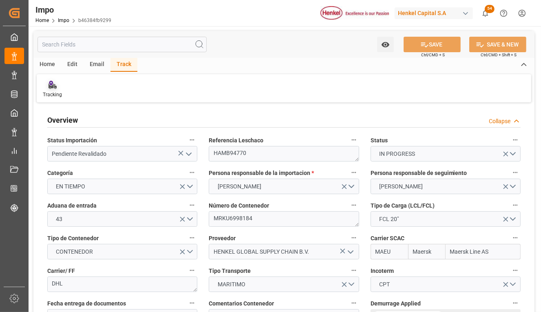
click at [53, 90] on div "Tracking" at bounding box center [52, 89] width 31 height 18
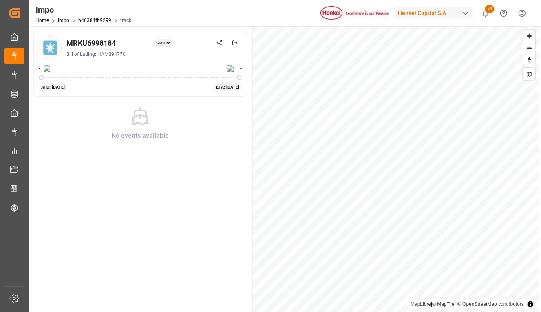
drag, startPoint x: 39, startPoint y: 77, endPoint x: 137, endPoint y: 81, distance: 97.9
click at [137, 81] on div at bounding box center [140, 78] width 203 height 10
drag, startPoint x: 114, startPoint y: 44, endPoint x: 62, endPoint y: 39, distance: 52.0
click at [62, 39] on div "MRKU6998184 Status: - Bill of Lading: HAMB94770" at bounding box center [140, 47] width 203 height 23
click at [51, 49] on img at bounding box center [50, 47] width 20 height 20
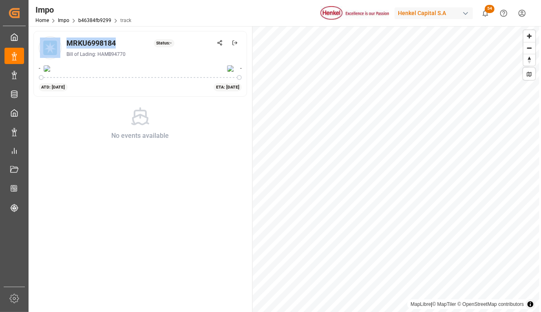
drag, startPoint x: 64, startPoint y: 82, endPoint x: 137, endPoint y: 85, distance: 72.6
click at [137, 85] on div "- - ATD: [DATE] ETA: [DATE]" at bounding box center [140, 77] width 203 height 27
click at [218, 42] on circle at bounding box center [218, 43] width 2 height 2
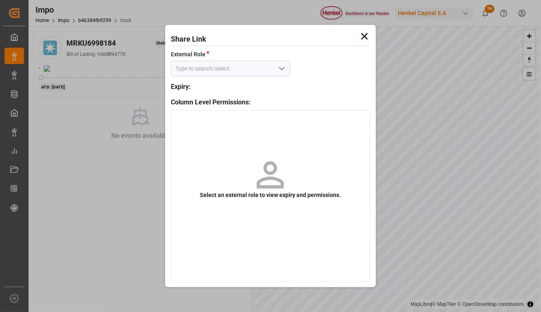
click at [360, 38] on icon at bounding box center [364, 36] width 11 height 11
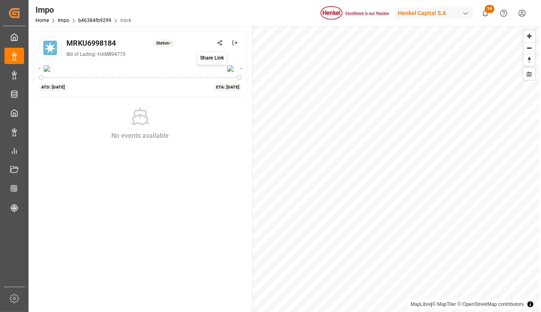
click at [220, 40] on icon at bounding box center [220, 43] width 6 height 6
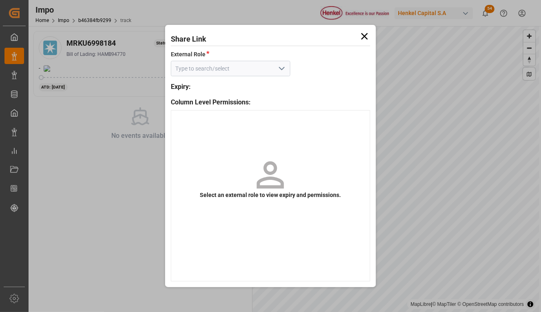
click at [285, 65] on icon "open menu" at bounding box center [282, 69] width 10 height 10
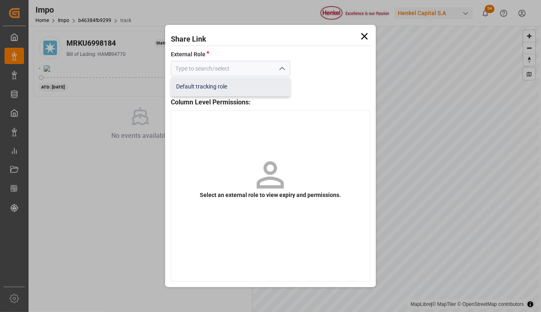
click at [215, 83] on div "Default tracking role" at bounding box center [230, 86] width 119 height 18
type input "Default tracking role"
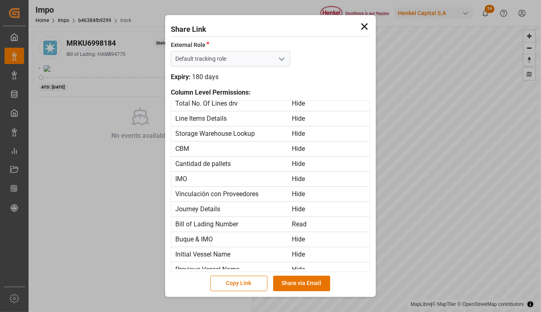
scroll to position [489, 0]
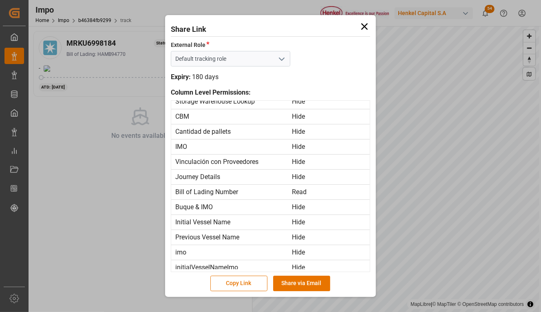
click at [71, 128] on div "Share Link External Role * Default tracking role Expiry: 180 days Column Level …" at bounding box center [270, 156] width 541 height 312
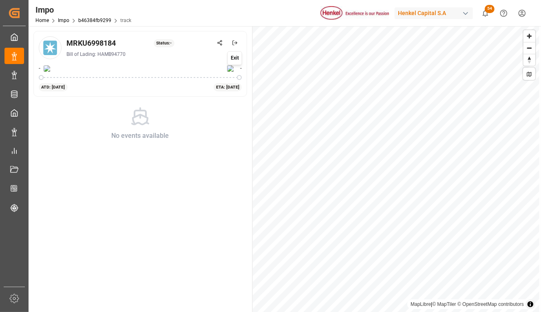
click at [233, 43] on icon at bounding box center [235, 43] width 6 height 6
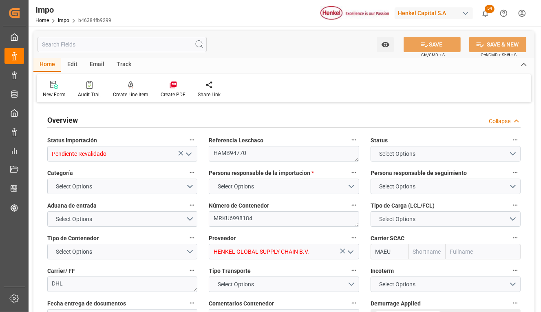
type input "Maersk"
type input "Maersk Line AS"
type input "4"
type input "25"
type input "9"
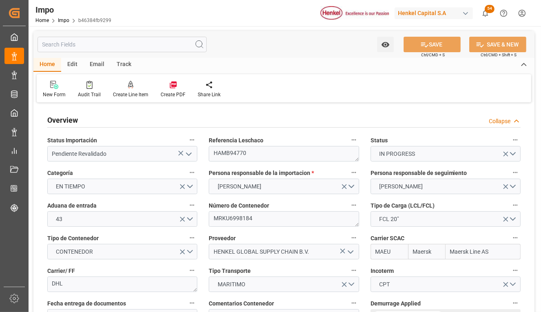
type input "[DATE]"
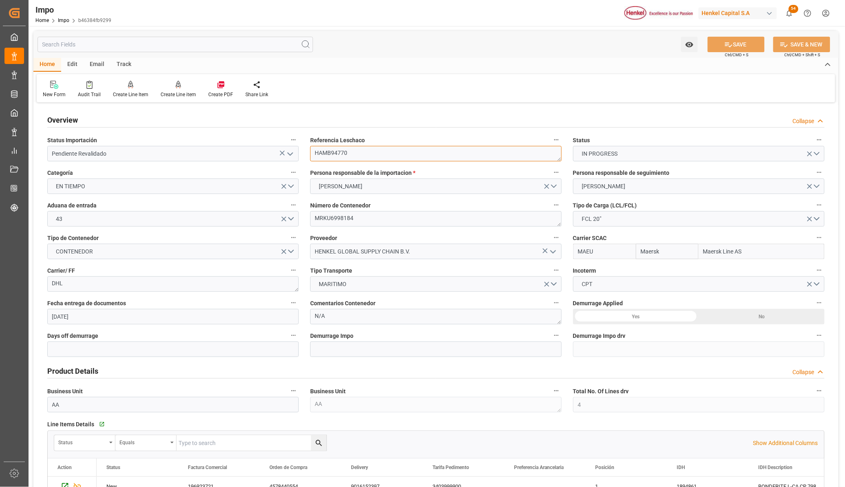
drag, startPoint x: 349, startPoint y: 152, endPoint x: 314, endPoint y: 152, distance: 35.5
click at [314, 152] on textarea "HAMB94770" at bounding box center [435, 153] width 251 height 15
click at [314, 225] on textarea "MRKU6998184" at bounding box center [435, 218] width 251 height 15
drag, startPoint x: 349, startPoint y: 153, endPoint x: 304, endPoint y: 151, distance: 44.5
click at [304, 151] on div "Referencia Leschaco HAMB94770" at bounding box center [435, 148] width 263 height 33
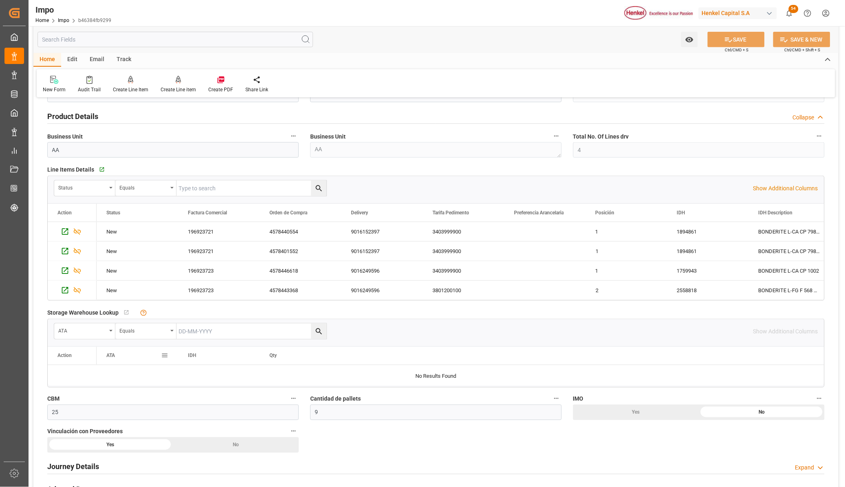
scroll to position [306, 0]
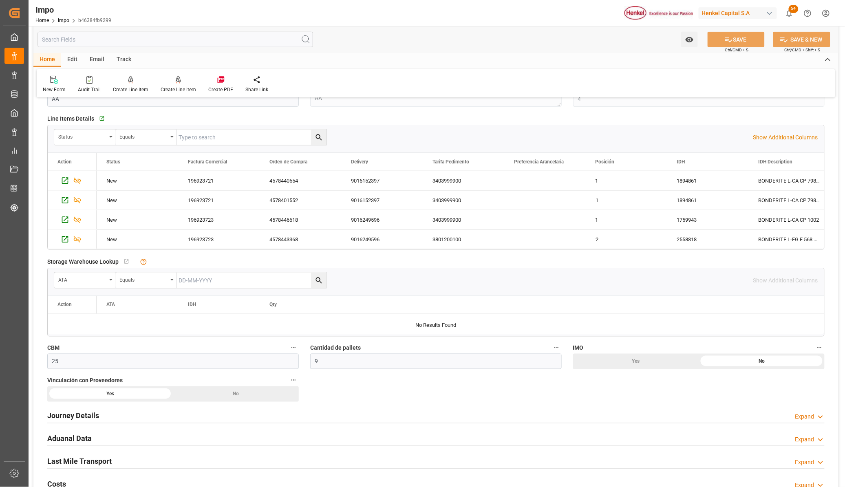
click at [84, 416] on h2 "Journey Details" at bounding box center [73, 415] width 52 height 11
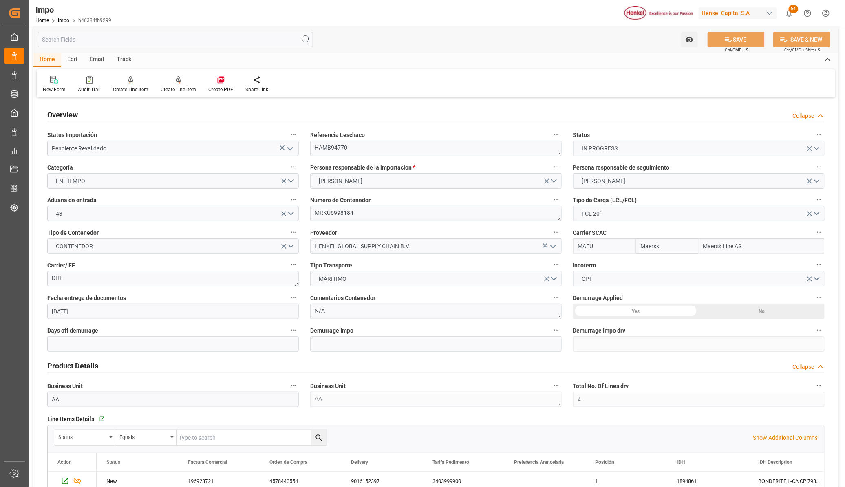
scroll to position [0, 0]
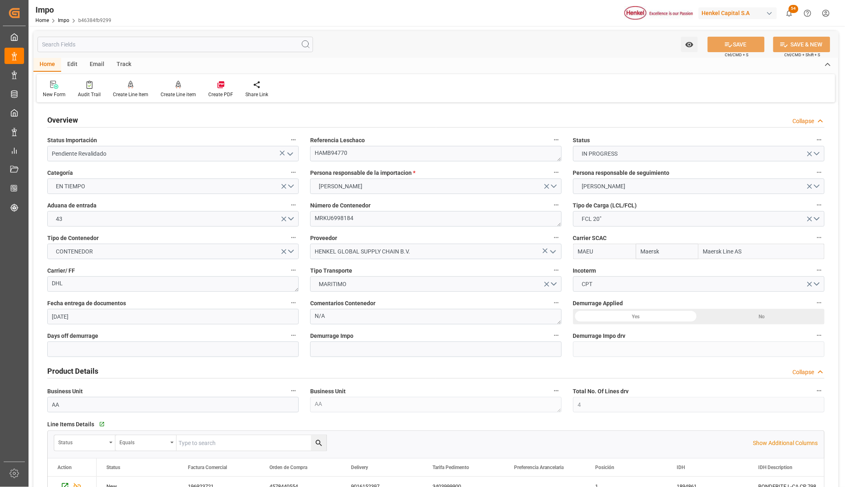
click at [122, 64] on div "Track" at bounding box center [123, 65] width 27 height 14
click at [54, 90] on div "Tracking" at bounding box center [52, 89] width 31 height 18
type input "Maersk"
type input "Maersk Line AS"
type input "4"
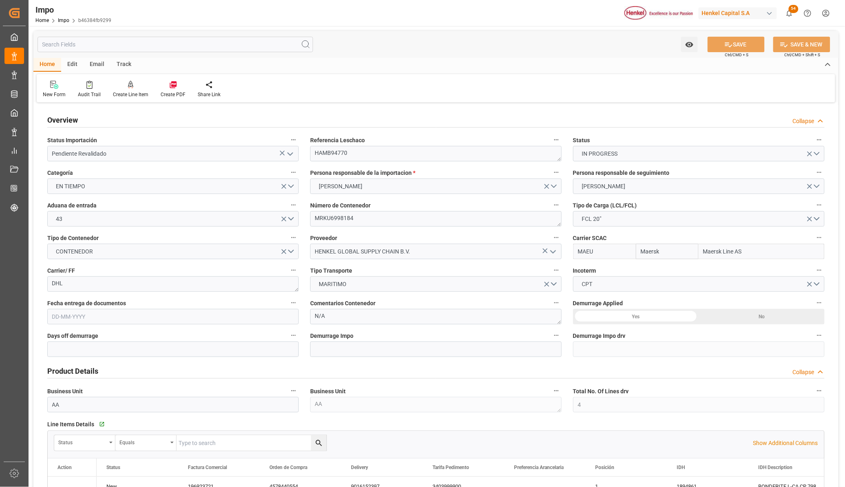
type input "25"
type input "9"
type input "[DATE]"
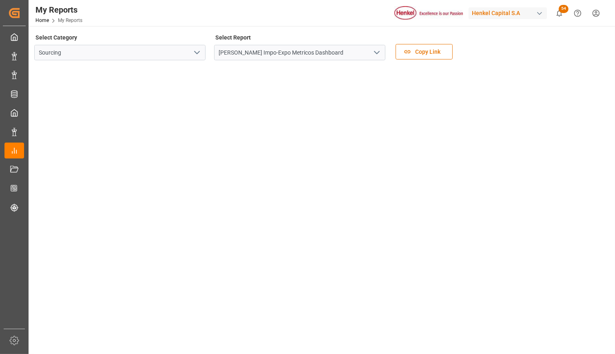
click at [375, 51] on icon "open menu" at bounding box center [377, 53] width 10 height 10
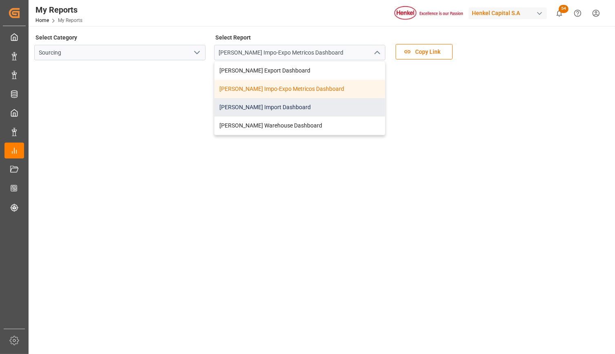
click at [275, 109] on div "[PERSON_NAME] Import Dashboard" at bounding box center [299, 107] width 170 height 18
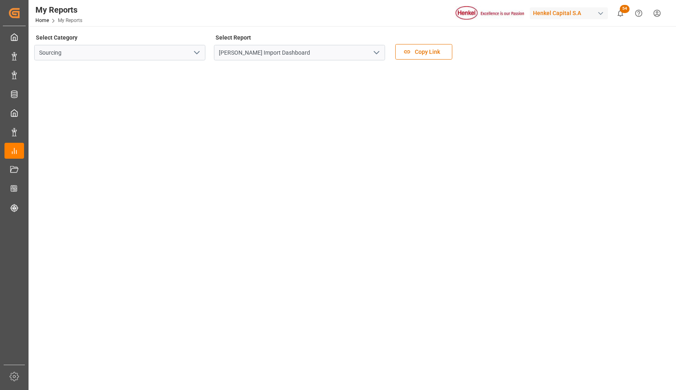
click at [614, 244] on main "Select Category Sourcing Select Report [PERSON_NAME] Import Dashboard Copy Link" at bounding box center [352, 366] width 646 height 668
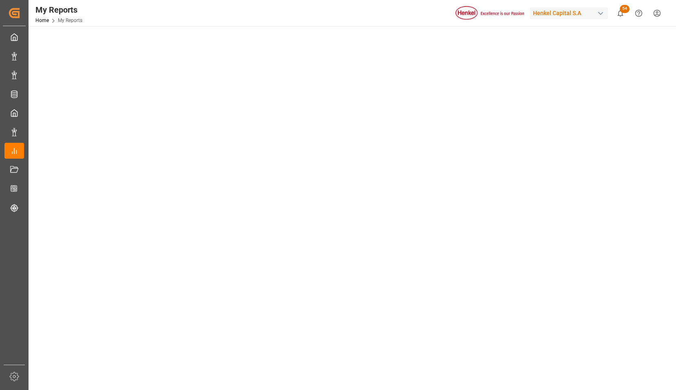
scroll to position [163, 0]
click at [614, 298] on main "Select Category Sourcing Select Report [PERSON_NAME] Import Dashboard Copy Link" at bounding box center [352, 203] width 646 height 668
click at [614, 156] on main "Select Category Sourcing Select Report [PERSON_NAME] Import Dashboard Copy Link" at bounding box center [352, 81] width 646 height 668
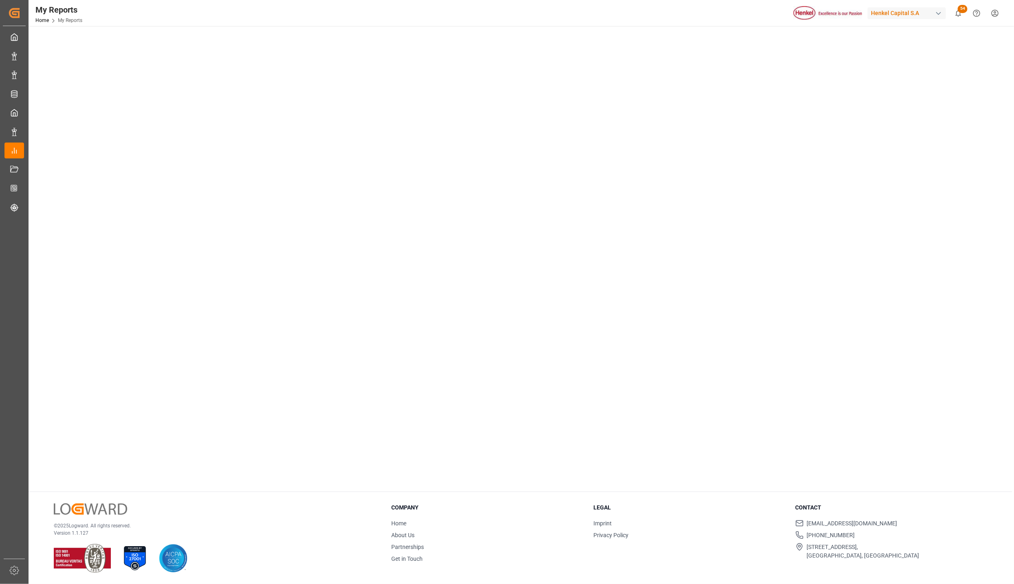
scroll to position [213, 0]
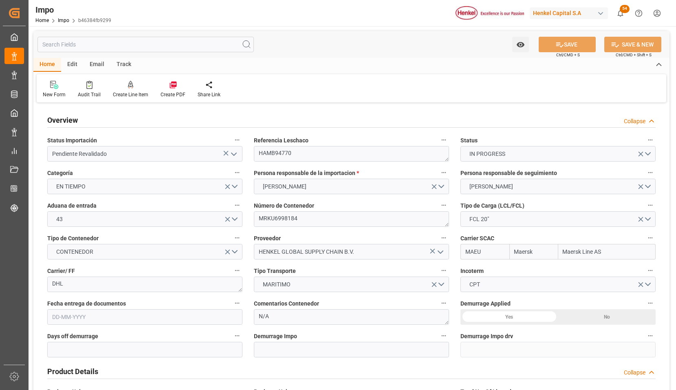
type input "Maersk"
type input "Maersk Line AS"
type input "4"
type input "25"
type input "9"
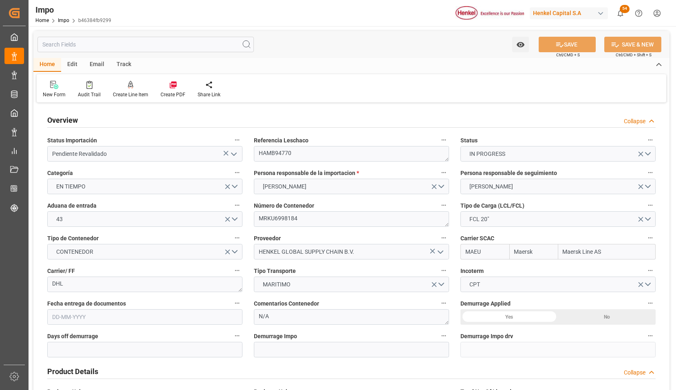
type input "[DATE]"
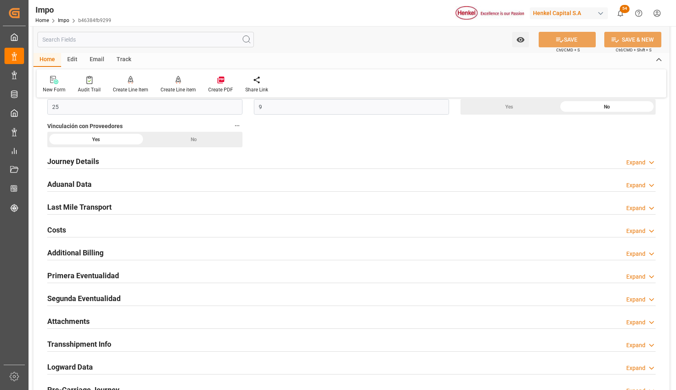
scroll to position [571, 0]
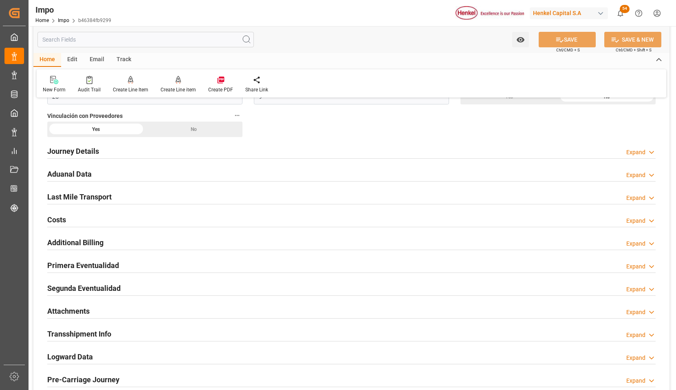
click at [75, 173] on h2 "Aduanal Data" at bounding box center [69, 173] width 44 height 11
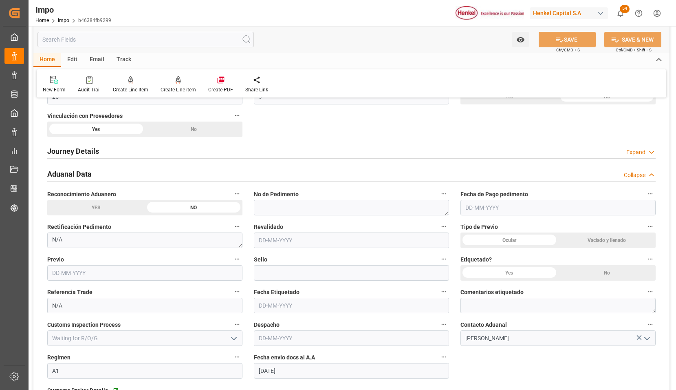
click at [78, 271] on input "text" at bounding box center [144, 272] width 195 height 15
click at [253, 257] on div "Sello" at bounding box center [351, 267] width 207 height 33
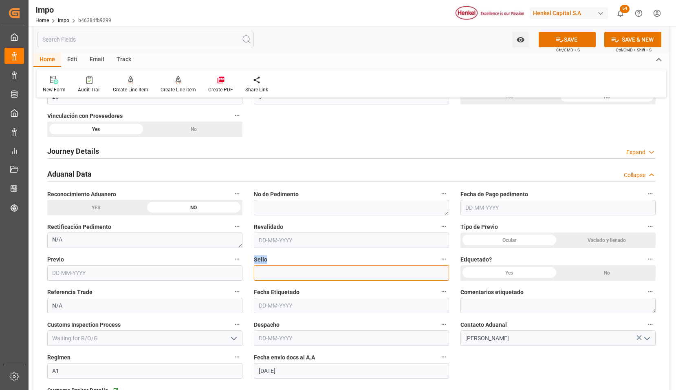
drag, startPoint x: 253, startPoint y: 257, endPoint x: 274, endPoint y: 275, distance: 28.3
click at [274, 275] on input at bounding box center [351, 272] width 195 height 15
click at [513, 242] on div "Ocular" at bounding box center [509, 239] width 98 height 15
click at [71, 271] on input "text" at bounding box center [144, 272] width 195 height 15
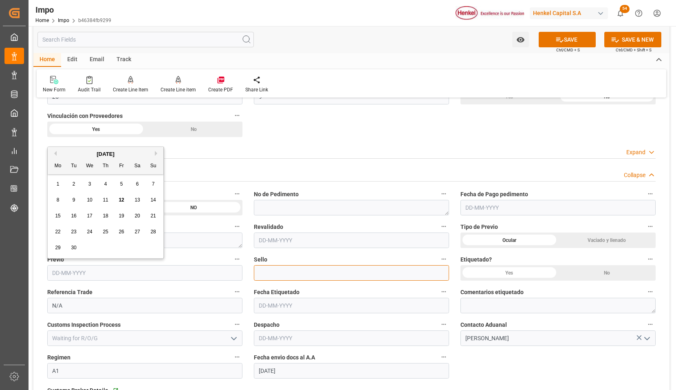
click at [282, 275] on input at bounding box center [351, 272] width 195 height 15
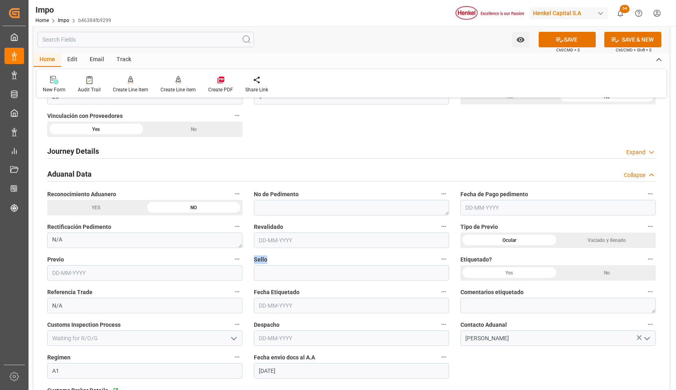
drag, startPoint x: 268, startPoint y: 261, endPoint x: 251, endPoint y: 257, distance: 18.0
click at [251, 257] on div "Sello" at bounding box center [351, 267] width 207 height 33
click at [263, 271] on input at bounding box center [351, 272] width 195 height 15
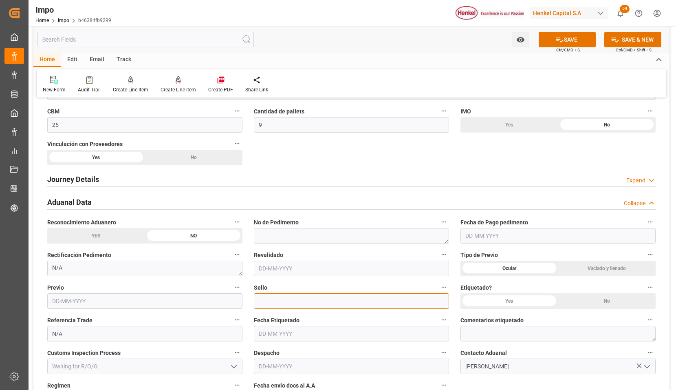
scroll to position [530, 0]
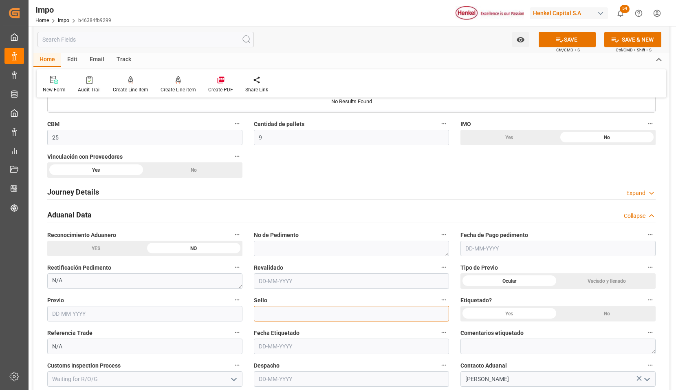
drag, startPoint x: 324, startPoint y: 315, endPoint x: 254, endPoint y: 301, distance: 71.1
click at [254, 301] on div "Sello" at bounding box center [351, 307] width 207 height 33
click at [132, 313] on input "text" at bounding box center [144, 313] width 195 height 15
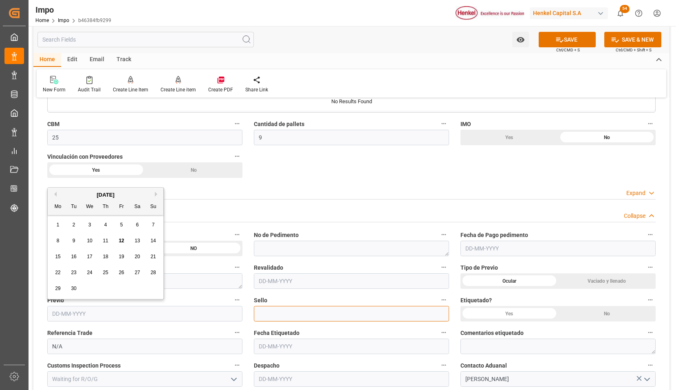
drag, startPoint x: 300, startPoint y: 307, endPoint x: 303, endPoint y: 312, distance: 6.0
click at [300, 307] on input at bounding box center [351, 313] width 195 height 15
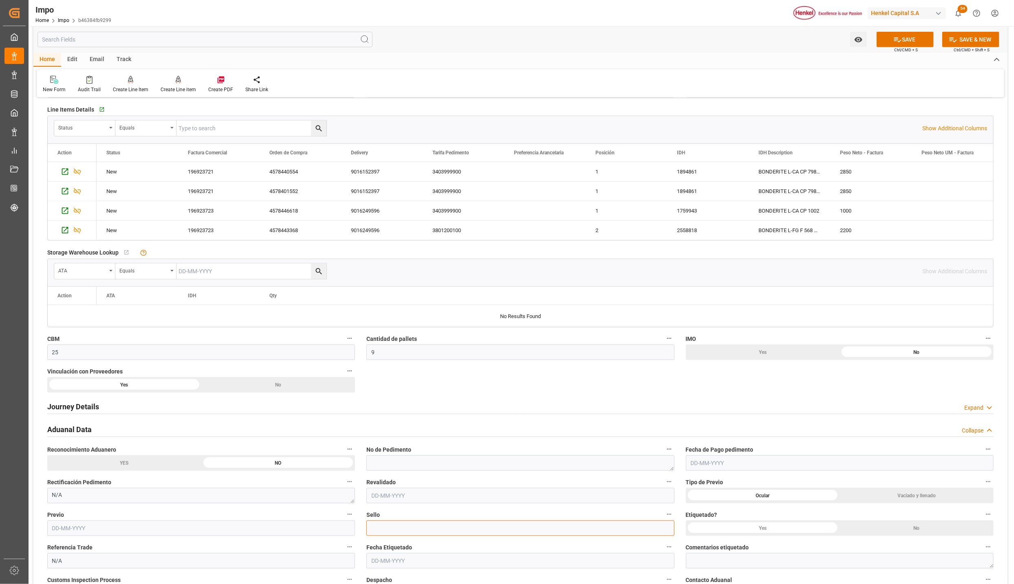
scroll to position [315, 0]
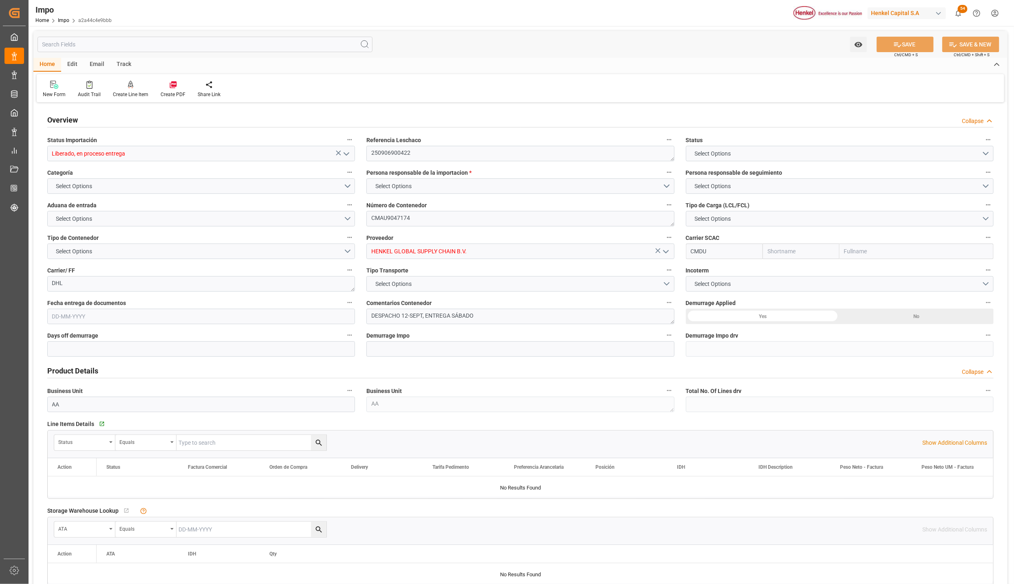
type input "CMACGM"
type input "CMA CGM Group"
type input "11"
type input "50"
type input "23"
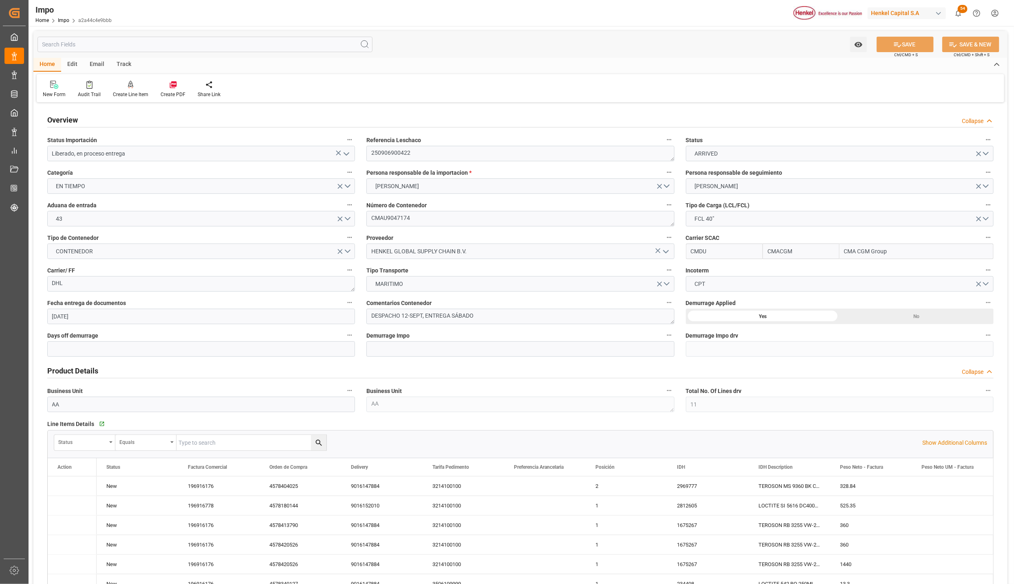
type input "19-08-2025"
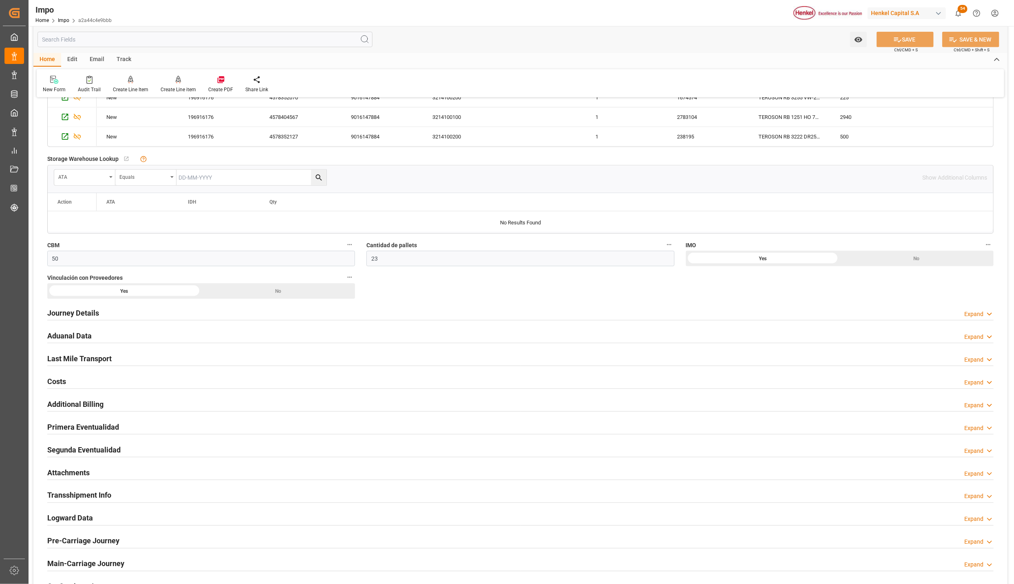
scroll to position [550, 0]
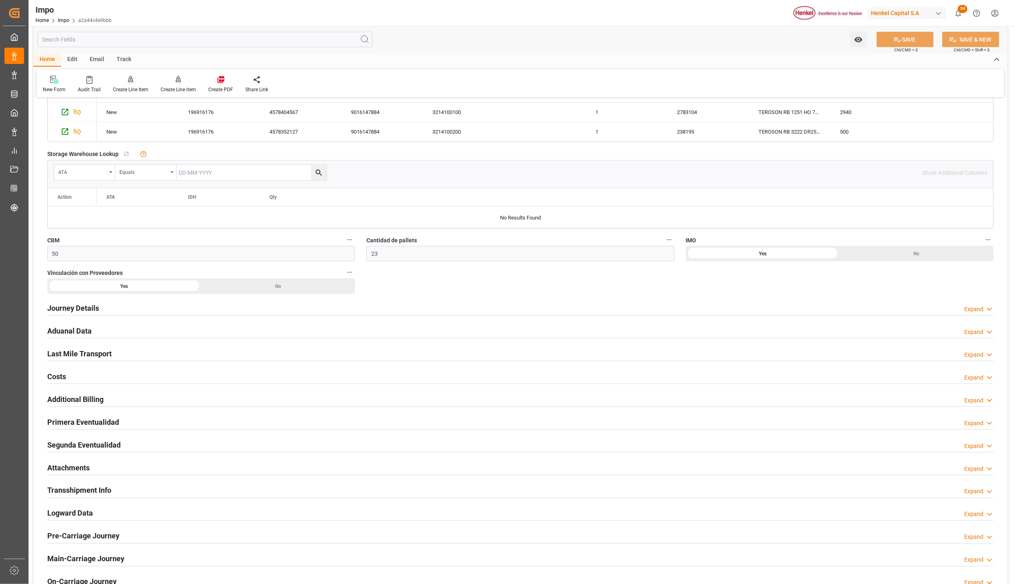
click at [93, 428] on h2 "Primera Eventualidad" at bounding box center [83, 422] width 72 height 11
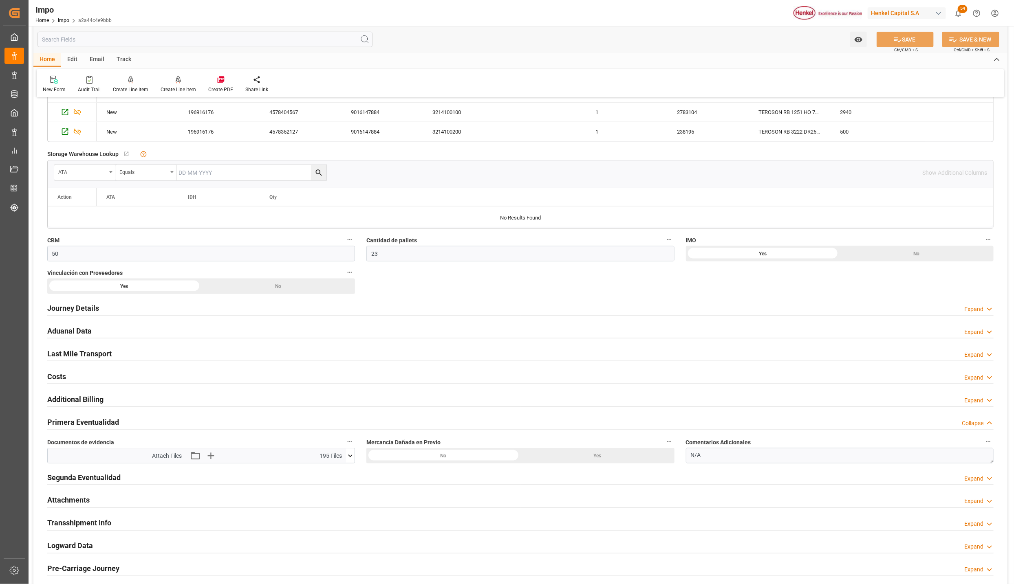
click at [353, 460] on icon at bounding box center [350, 456] width 9 height 9
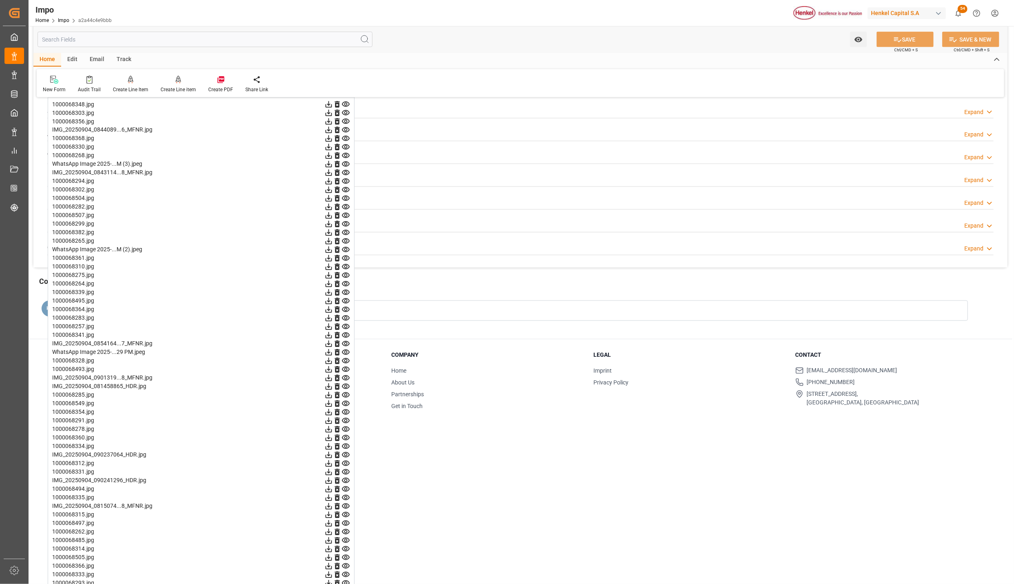
scroll to position [672, 0]
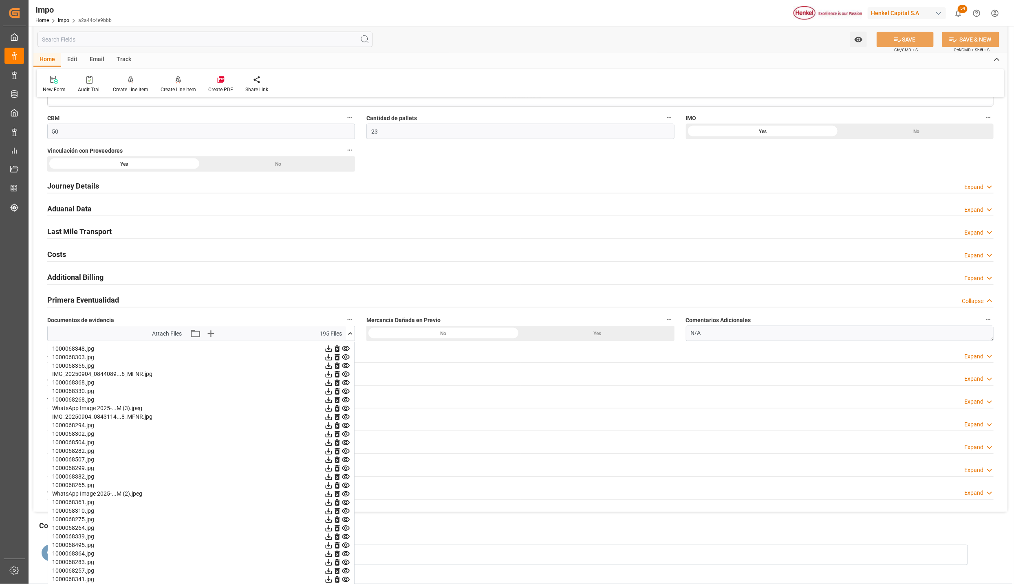
click at [346, 337] on icon at bounding box center [350, 334] width 9 height 9
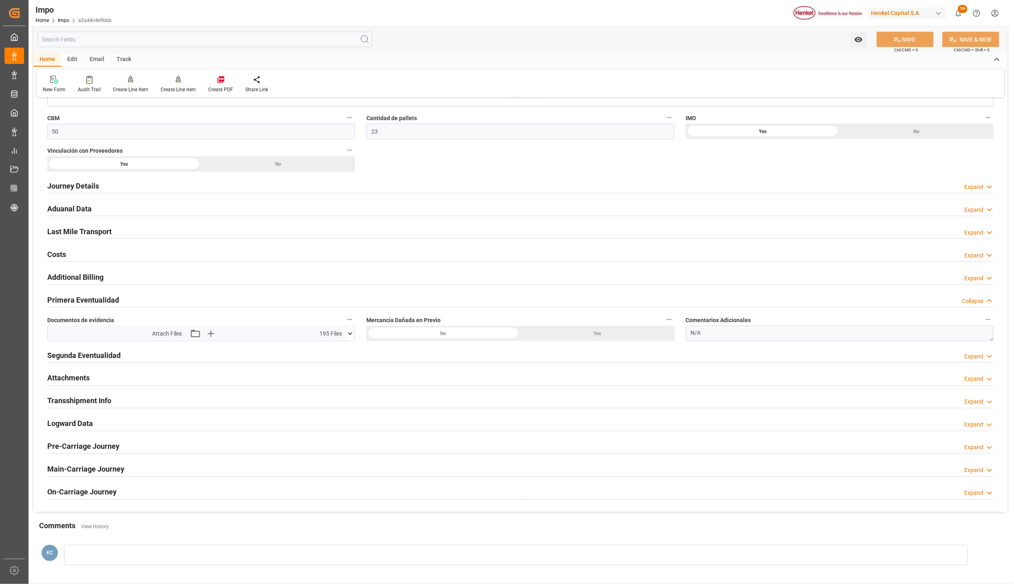
click at [73, 359] on h2 "Segunda Eventualidad" at bounding box center [83, 355] width 73 height 11
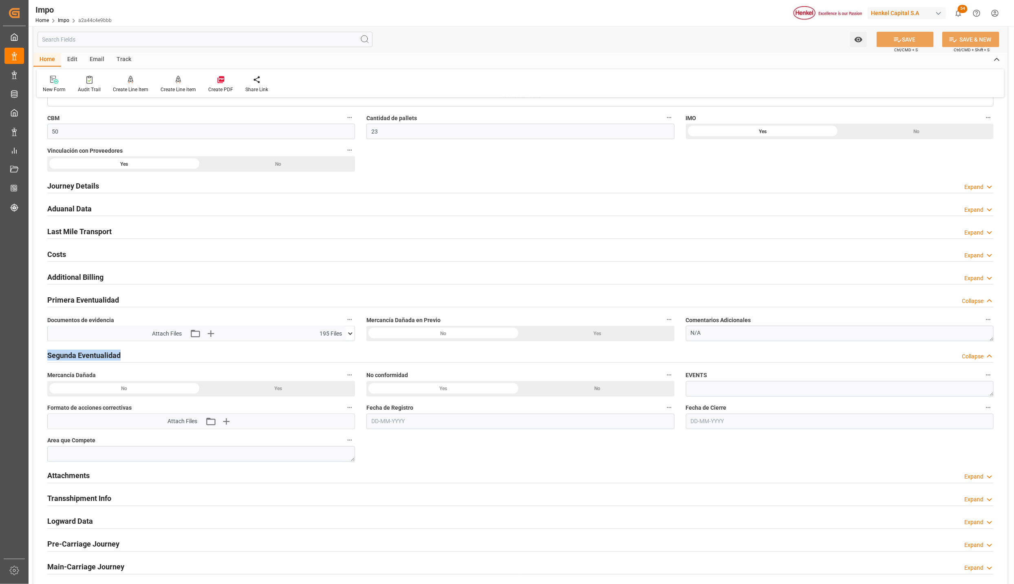
drag, startPoint x: 46, startPoint y: 356, endPoint x: 129, endPoint y: 357, distance: 83.1
click at [129, 357] on div "Segunda Eventualidad Collapse" at bounding box center [521, 355] width 958 height 23
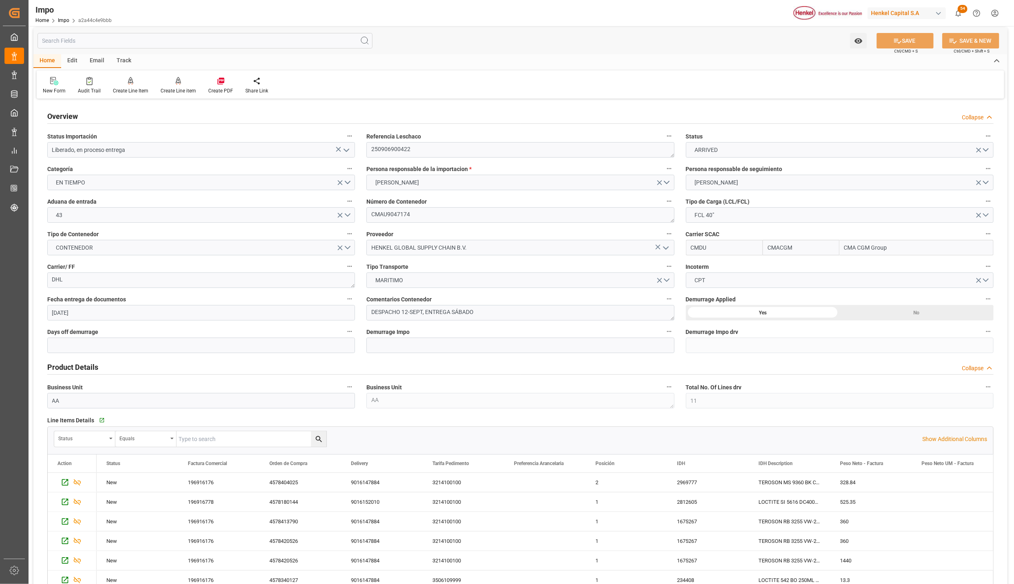
scroll to position [0, 0]
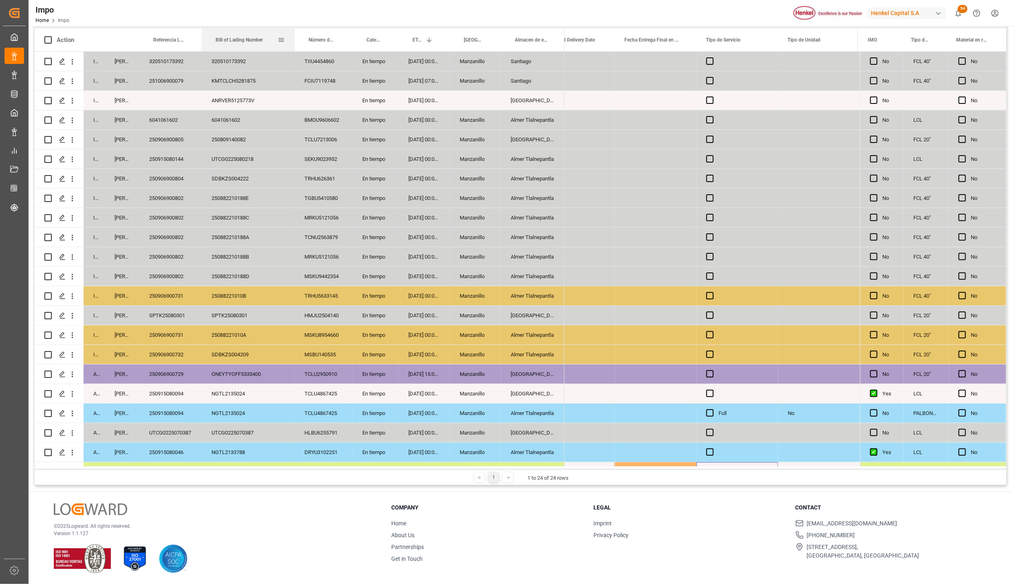
drag, startPoint x: 260, startPoint y: 29, endPoint x: 293, endPoint y: 40, distance: 34.5
click at [293, 40] on div at bounding box center [294, 40] width 3 height 23
click at [459, 323] on div "Manzanillo" at bounding box center [475, 315] width 51 height 19
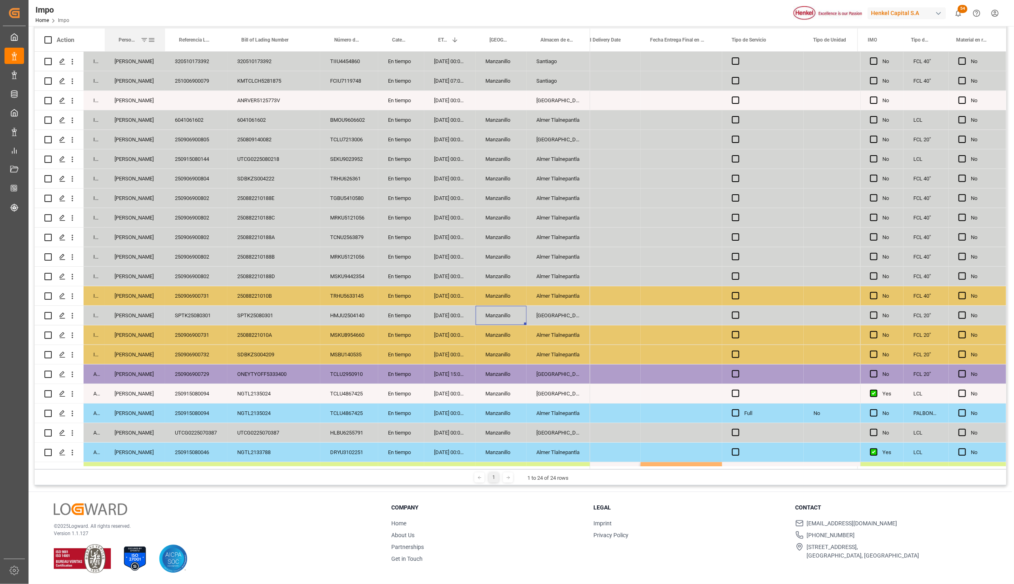
drag, startPoint x: 139, startPoint y: 30, endPoint x: 164, endPoint y: 29, distance: 25.7
click at [164, 29] on div at bounding box center [164, 40] width 3 height 23
